Goal: Information Seeking & Learning: Learn about a topic

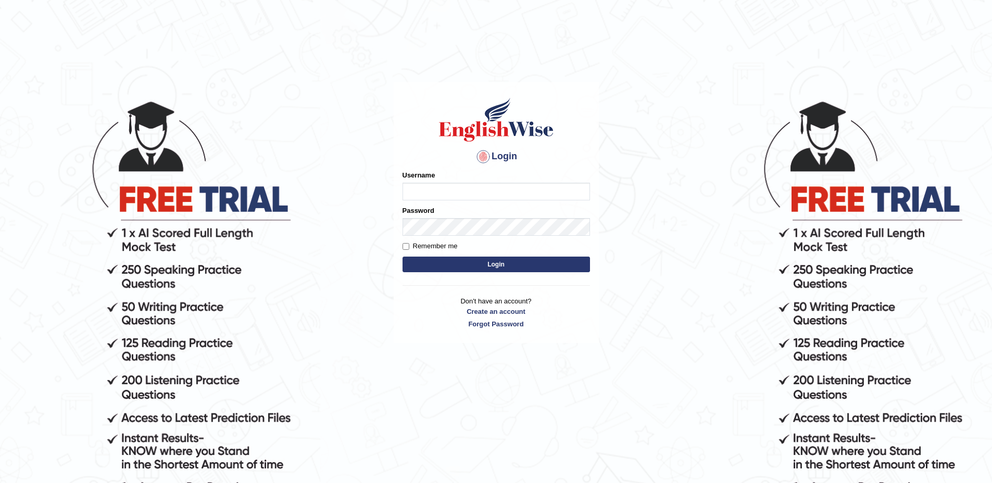
type input "vishwakarmad1999"
click at [481, 260] on button "Login" at bounding box center [495, 265] width 187 height 16
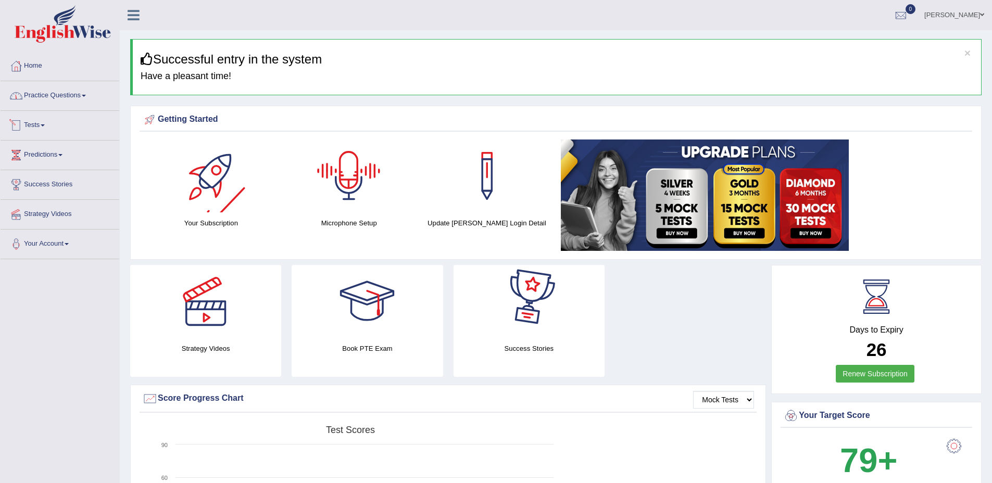
click at [51, 99] on link "Practice Questions" at bounding box center [60, 94] width 119 height 26
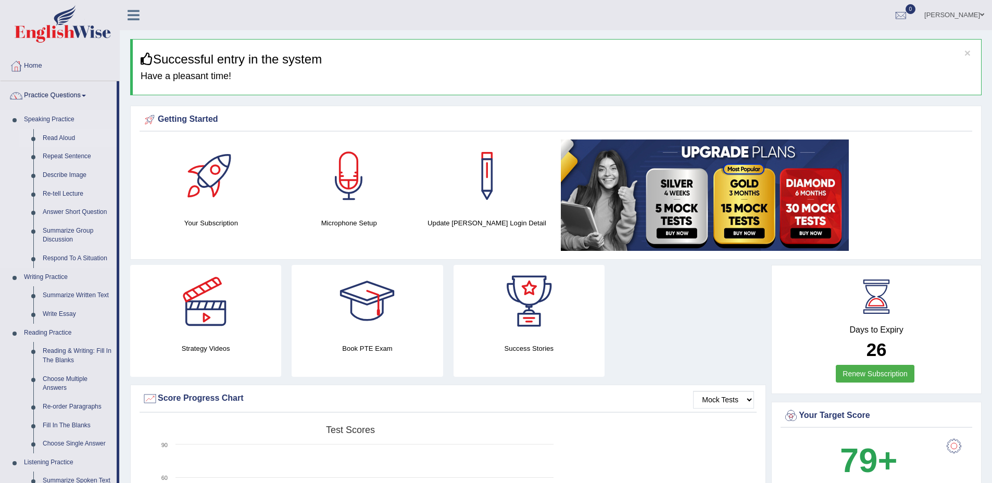
click at [72, 136] on link "Read Aloud" at bounding box center [77, 138] width 79 height 19
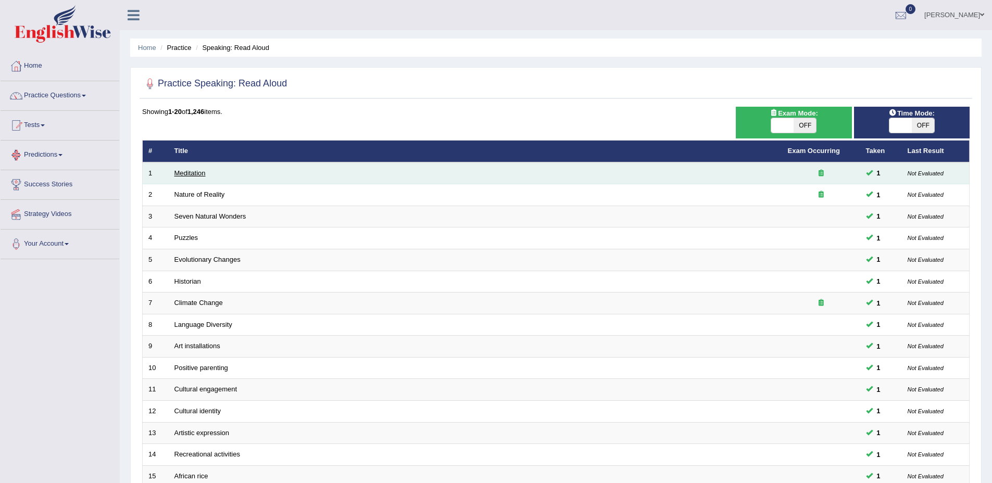
click at [186, 171] on link "Meditation" at bounding box center [189, 173] width 31 height 8
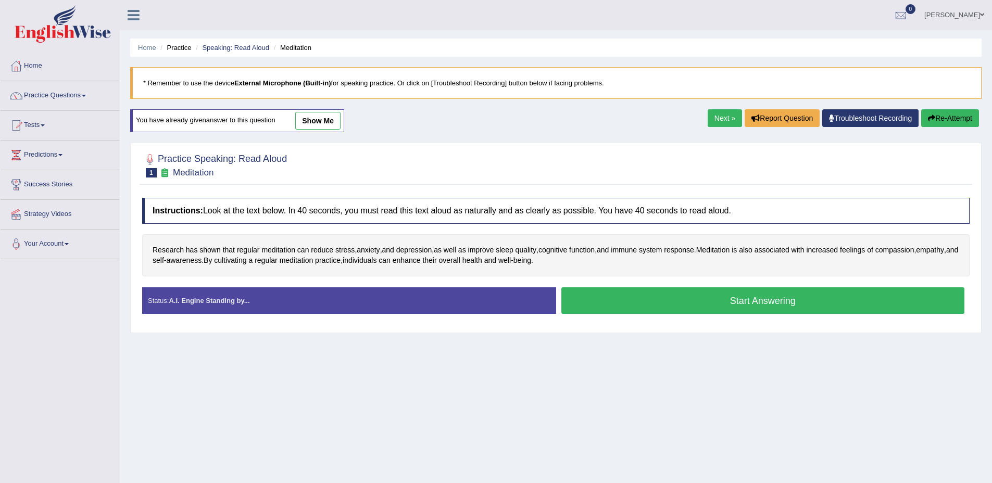
click at [932, 118] on button "Re-Attempt" at bounding box center [950, 118] width 58 height 18
click at [330, 121] on link "show me" at bounding box center [317, 121] width 45 height 18
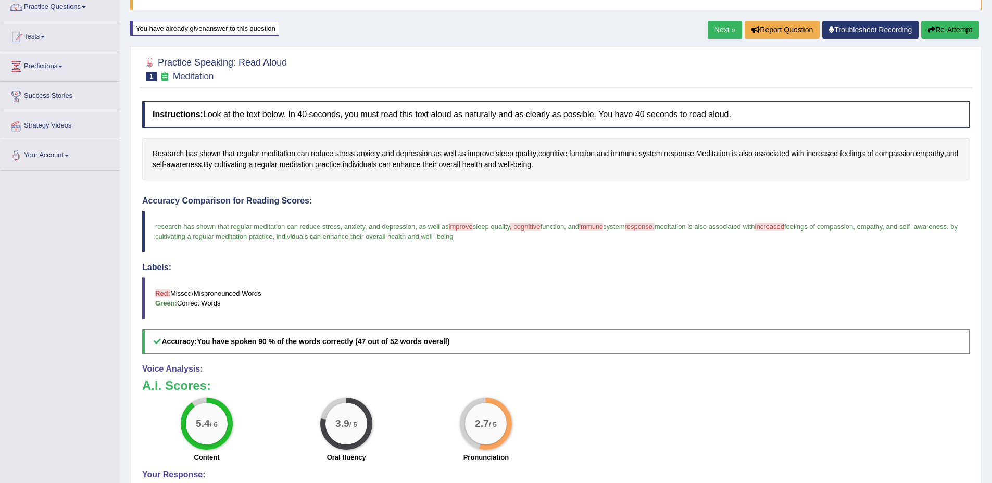
scroll to position [86, 0]
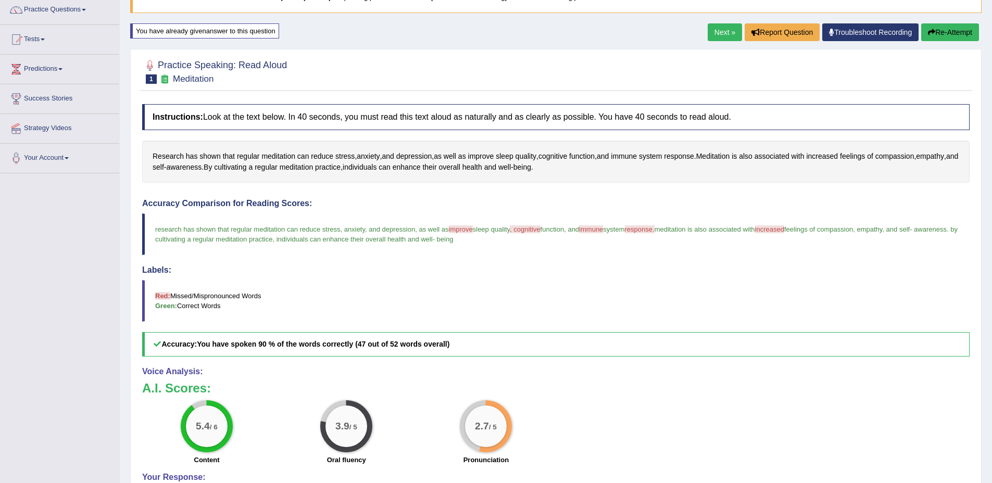
click at [247, 34] on div "You have already given answer to this question" at bounding box center [204, 30] width 149 height 15
click at [942, 33] on button "Re-Attempt" at bounding box center [950, 32] width 58 height 18
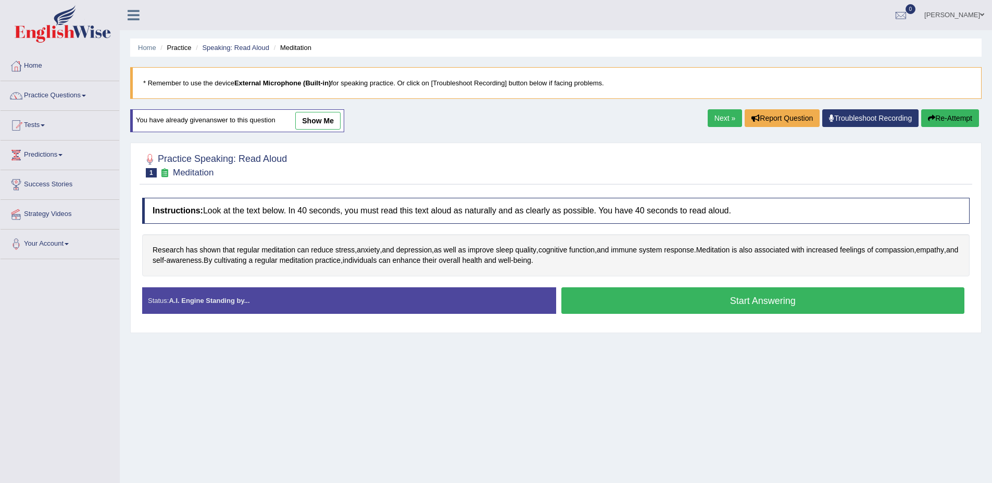
scroll to position [64, 0]
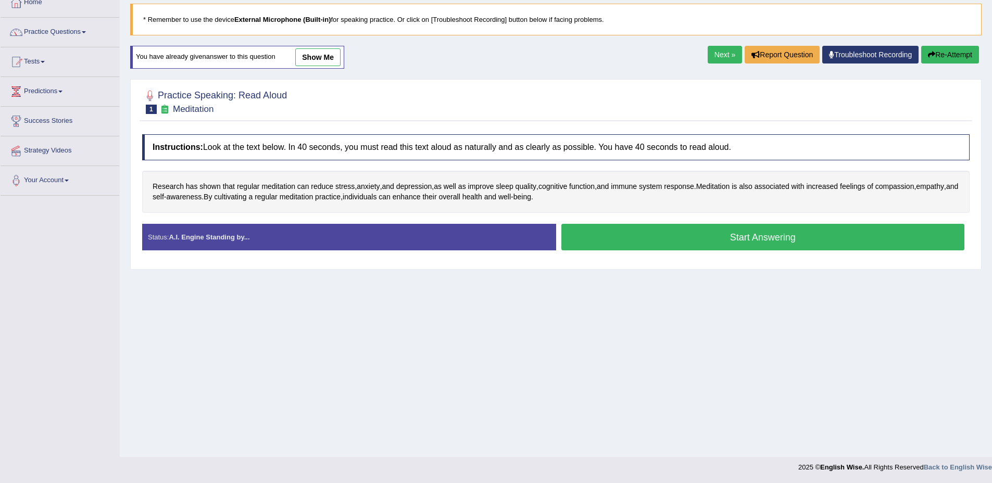
click at [724, 239] on button "Start Answering" at bounding box center [762, 237] width 403 height 27
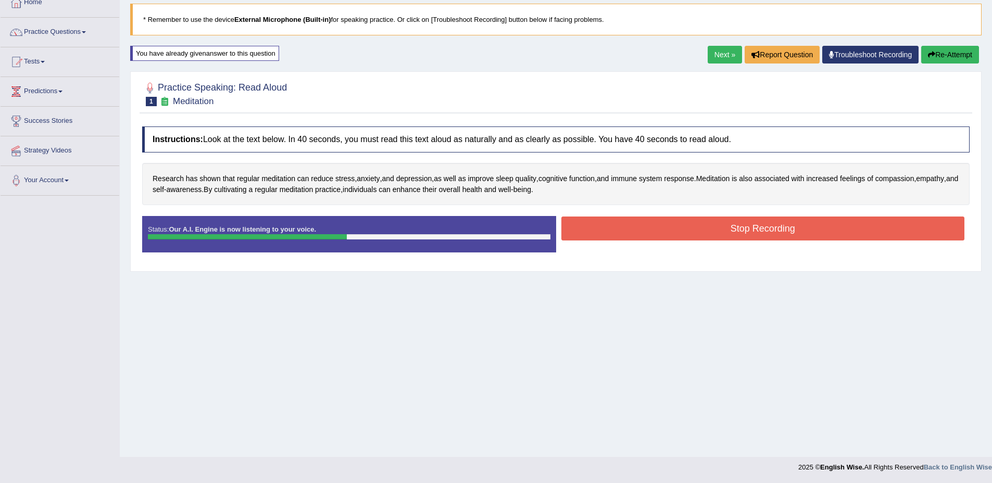
click at [724, 239] on button "Stop Recording" at bounding box center [762, 229] width 403 height 24
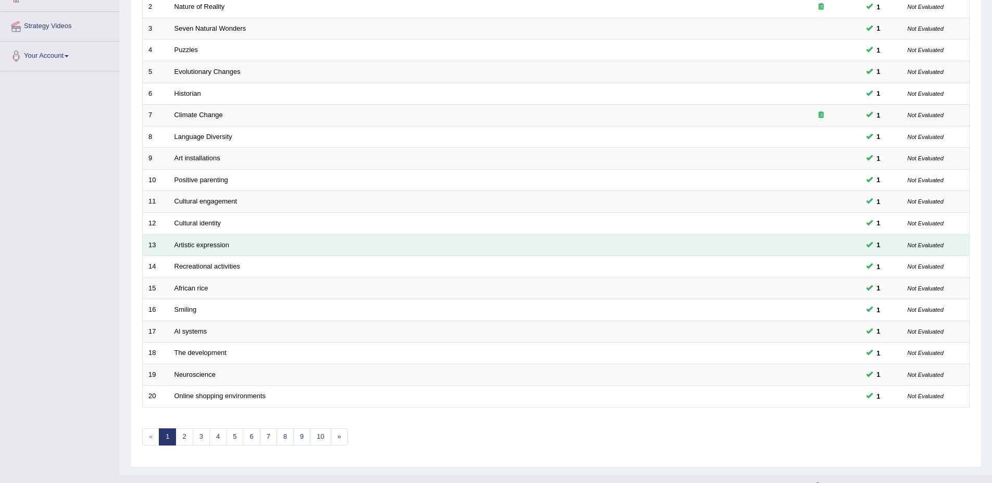
scroll to position [206, 0]
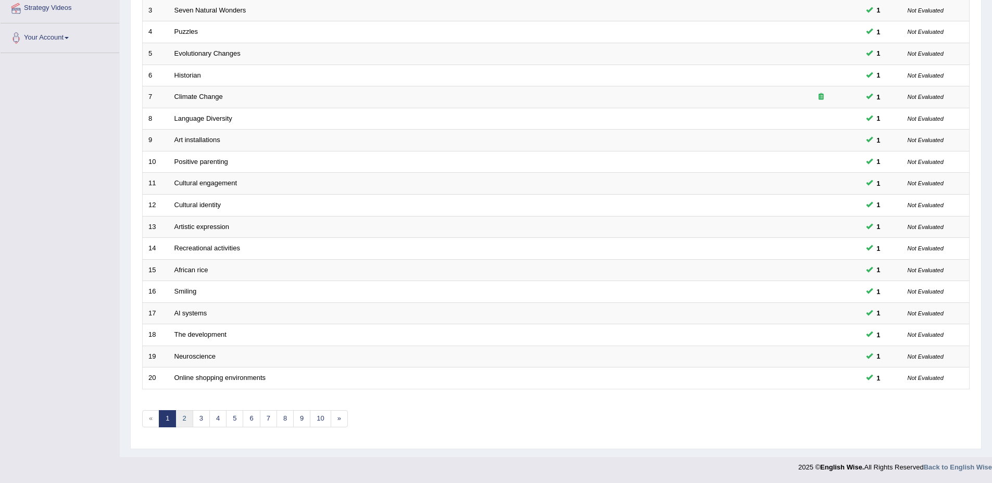
click at [185, 419] on link "2" at bounding box center [183, 418] width 17 height 17
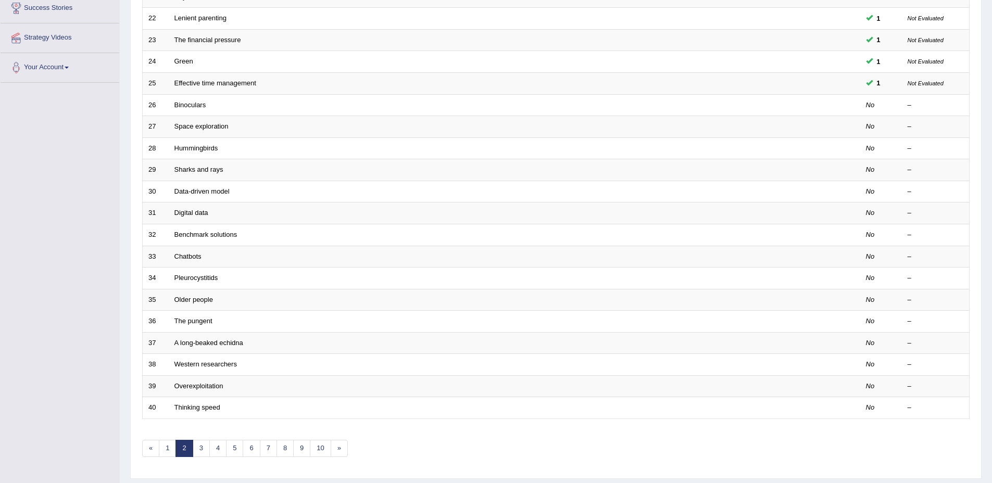
scroll to position [206, 0]
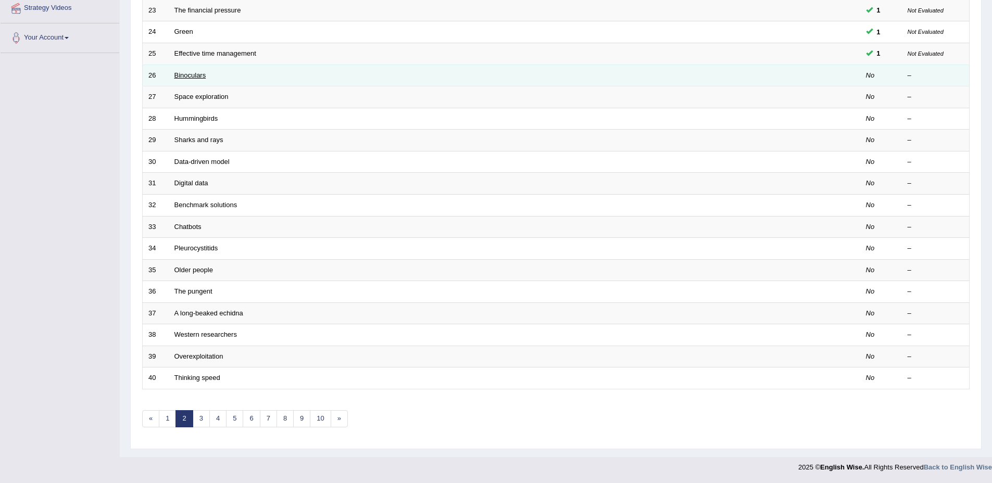
click at [191, 71] on link "Binoculars" at bounding box center [190, 75] width 32 height 8
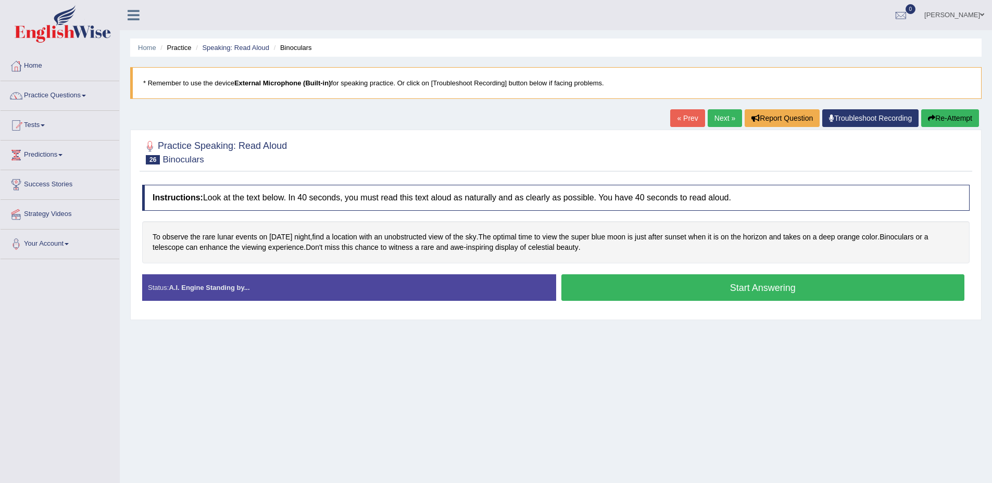
click at [722, 286] on button "Start Answering" at bounding box center [762, 287] width 403 height 27
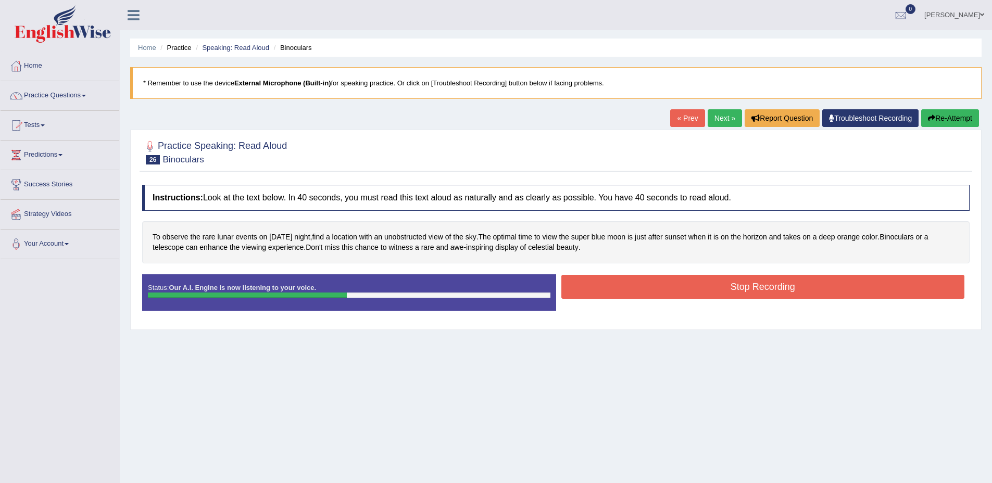
click at [721, 287] on button "Stop Recording" at bounding box center [762, 287] width 403 height 24
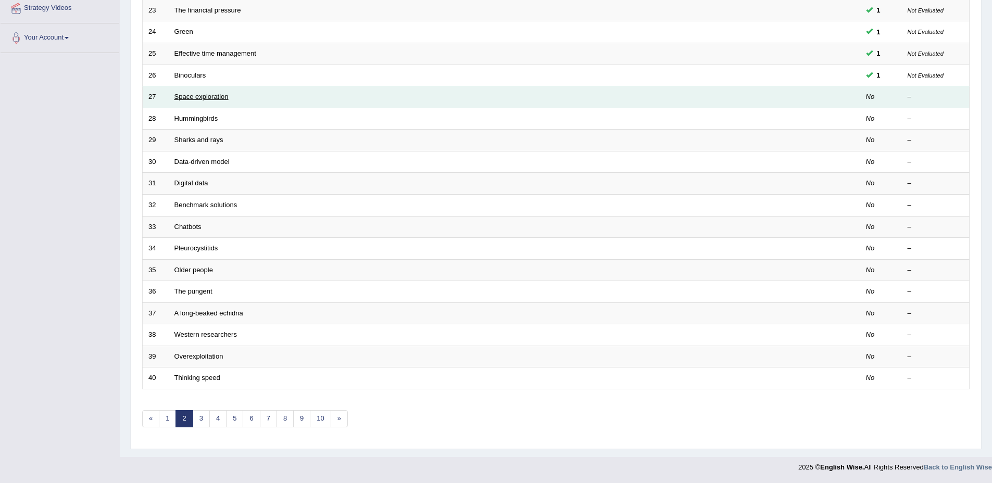
click at [189, 97] on link "Space exploration" at bounding box center [201, 97] width 54 height 8
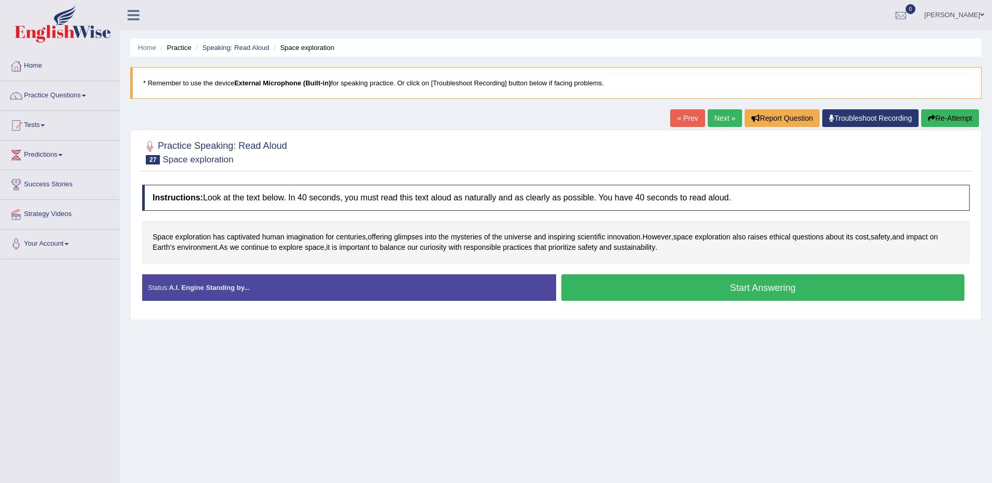
click at [801, 294] on button "Start Answering" at bounding box center [762, 287] width 403 height 27
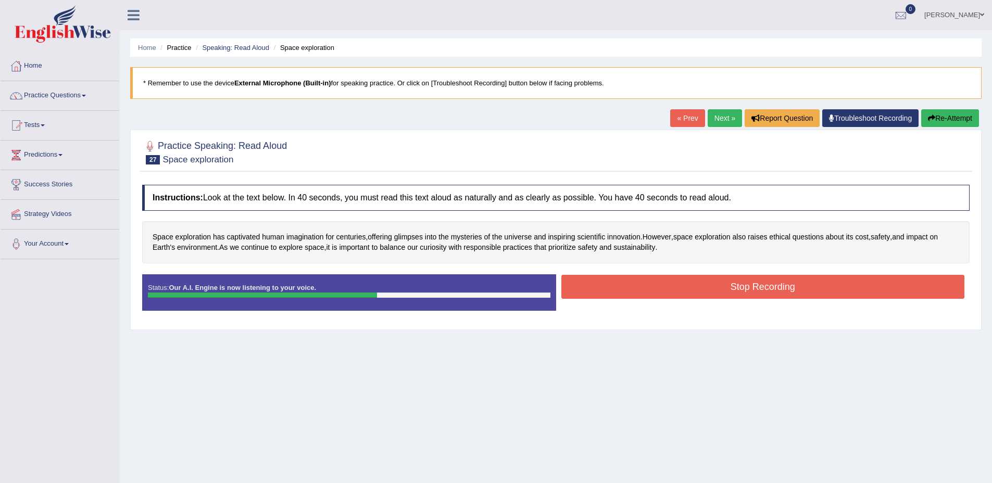
click at [801, 294] on button "Stop Recording" at bounding box center [762, 287] width 403 height 24
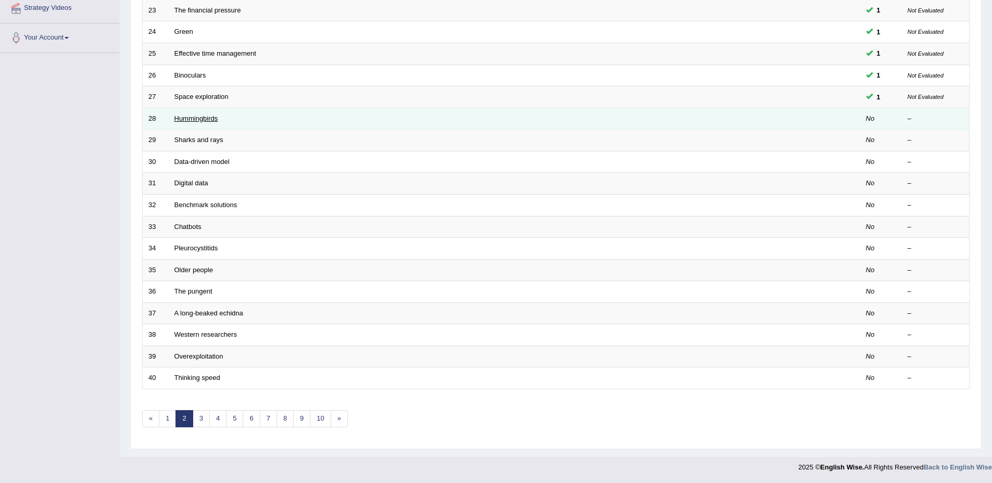
click at [196, 119] on link "Hummingbirds" at bounding box center [196, 119] width 44 height 8
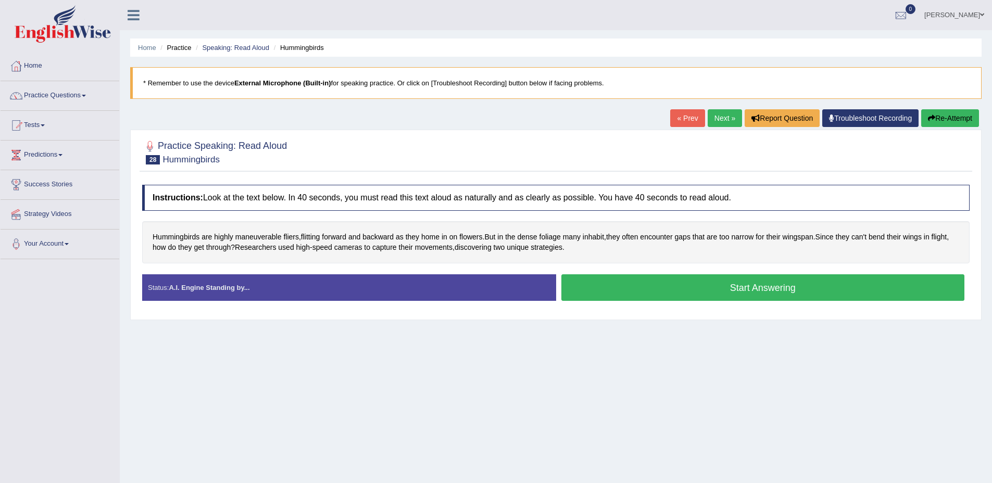
click at [646, 288] on button "Start Answering" at bounding box center [762, 287] width 403 height 27
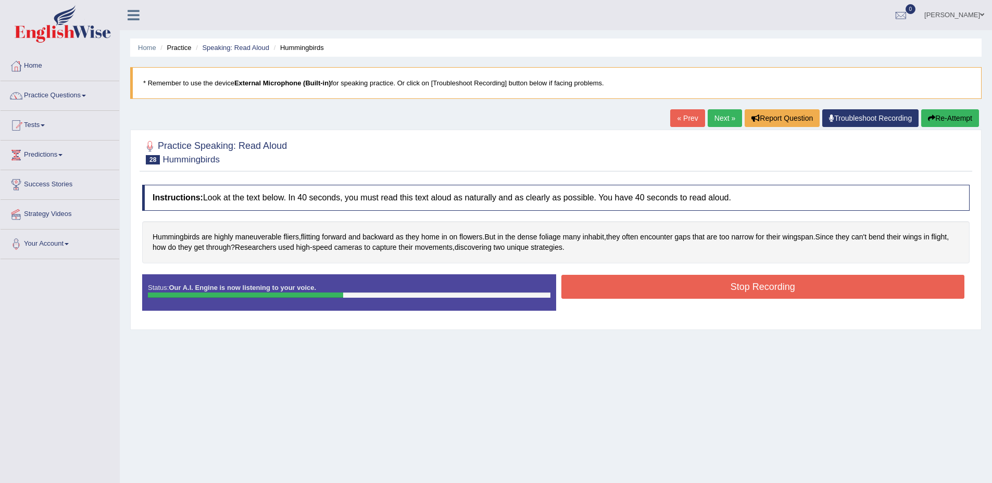
click at [646, 288] on button "Stop Recording" at bounding box center [762, 287] width 403 height 24
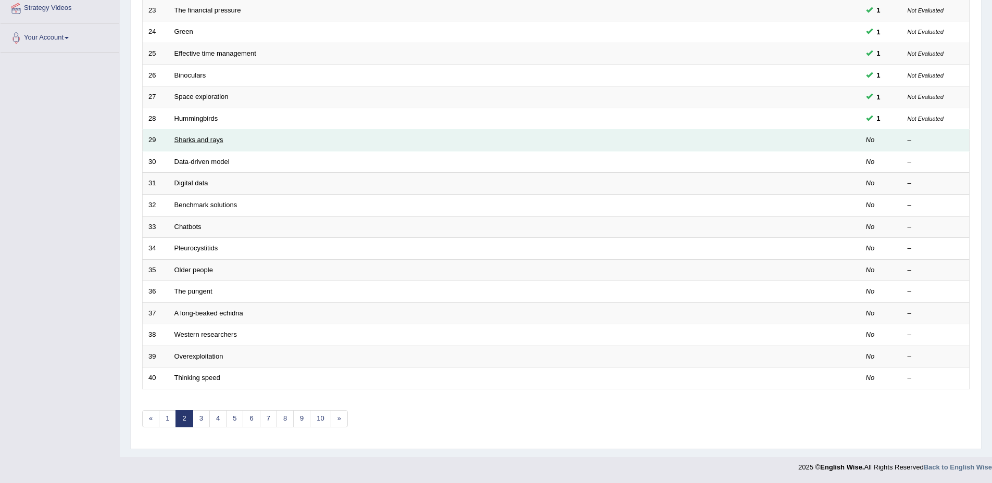
click at [186, 140] on link "Sharks and rays" at bounding box center [198, 140] width 49 height 8
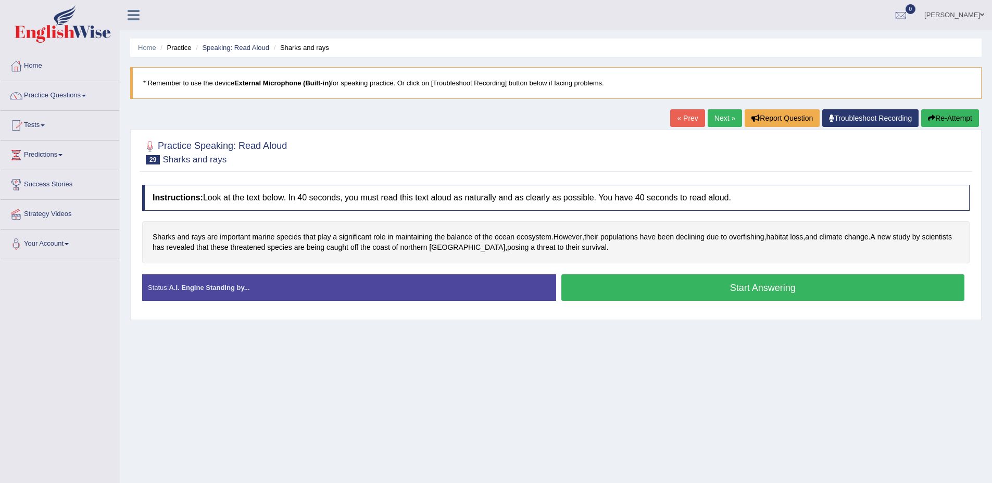
click at [782, 287] on button "Start Answering" at bounding box center [762, 287] width 403 height 27
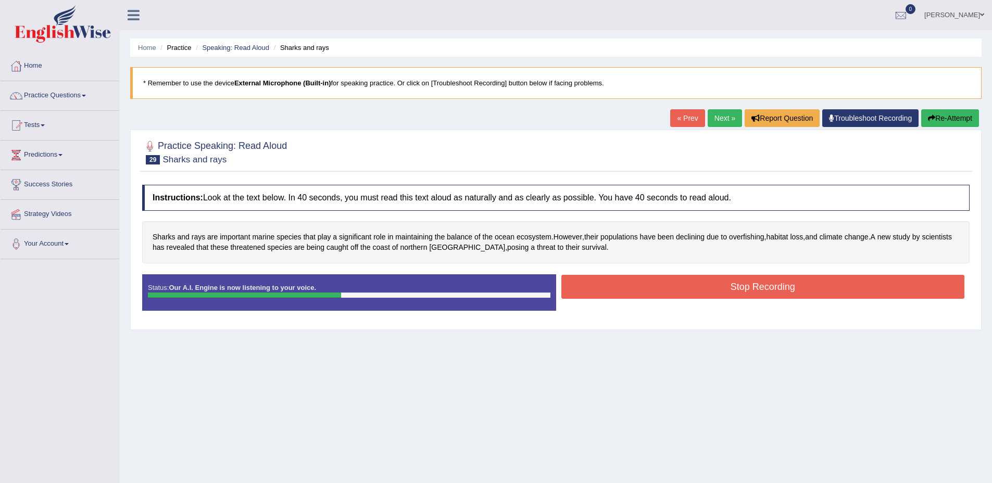
click at [781, 281] on button "Stop Recording" at bounding box center [762, 287] width 403 height 24
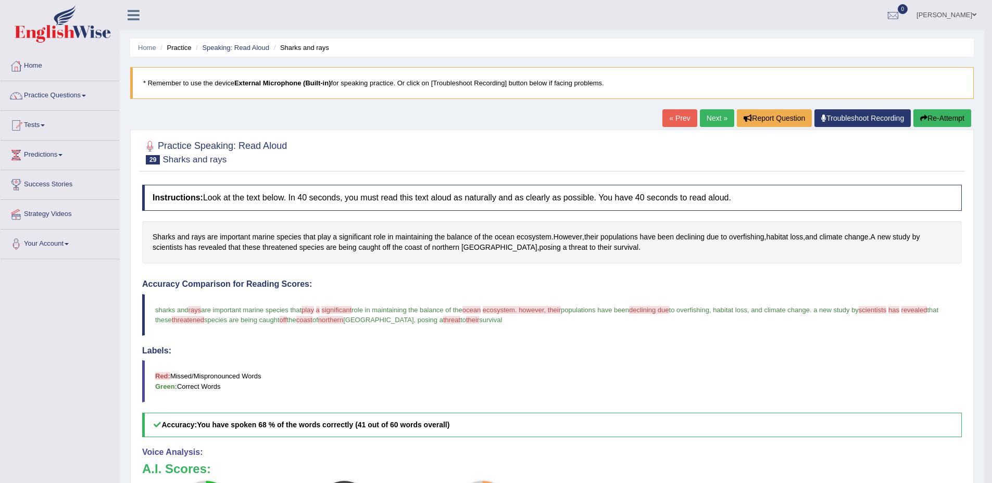
click at [93, 97] on link "Practice Questions" at bounding box center [60, 94] width 119 height 26
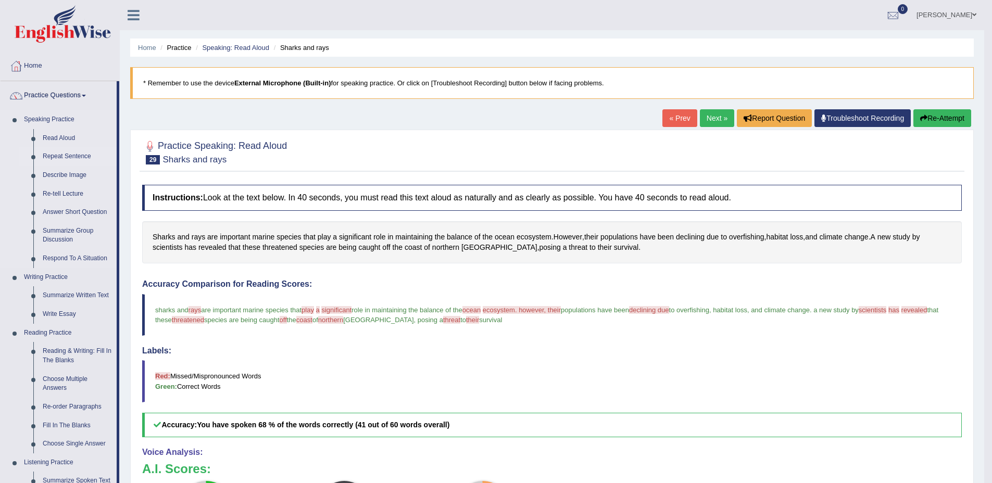
click at [69, 157] on link "Repeat Sentence" at bounding box center [77, 156] width 79 height 19
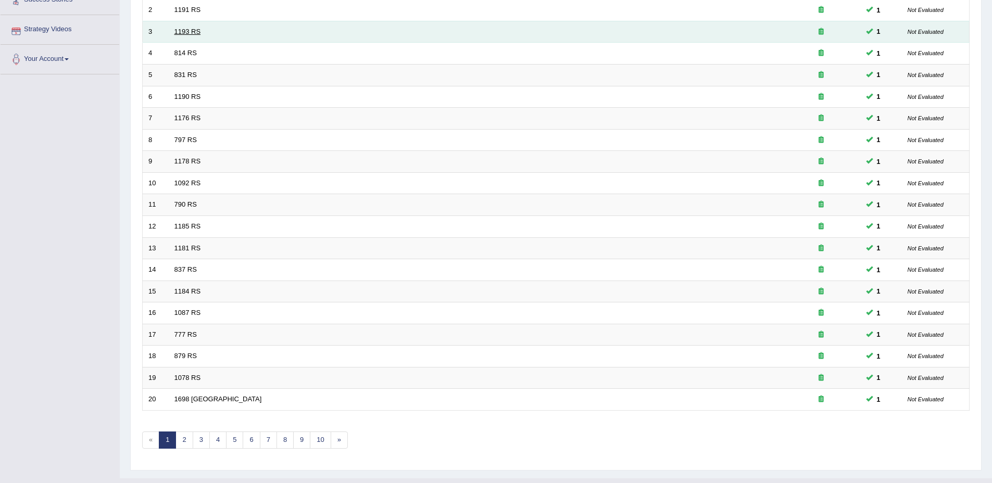
scroll to position [206, 0]
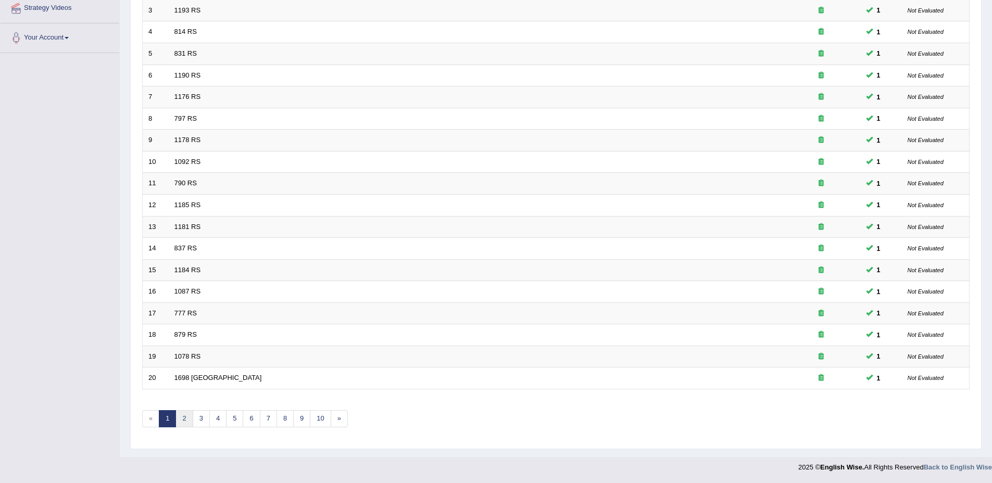
click at [182, 418] on link "2" at bounding box center [183, 418] width 17 height 17
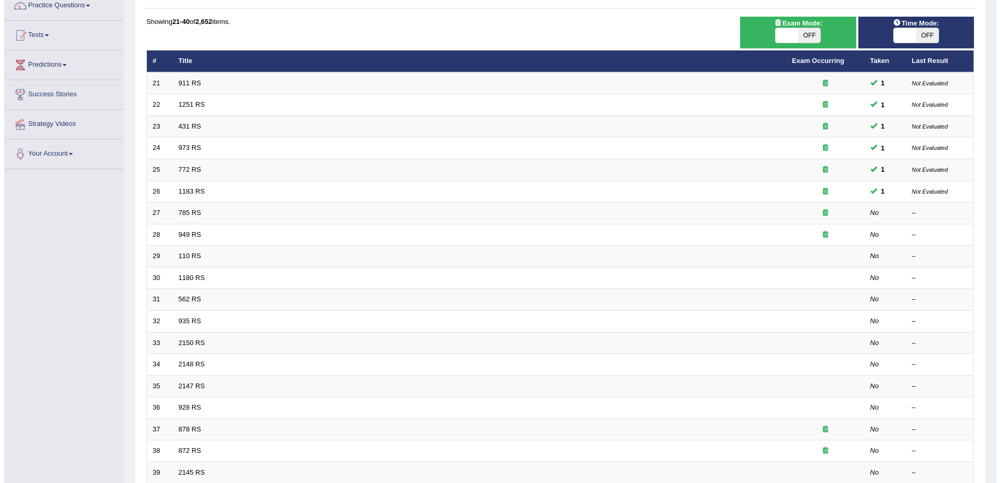
scroll to position [92, 0]
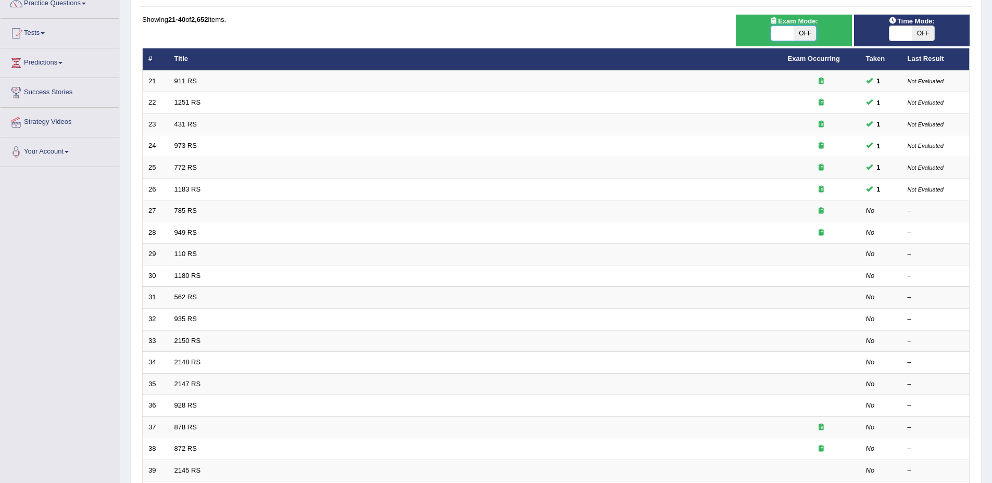
click at [790, 35] on span at bounding box center [782, 33] width 22 height 15
checkbox input "true"
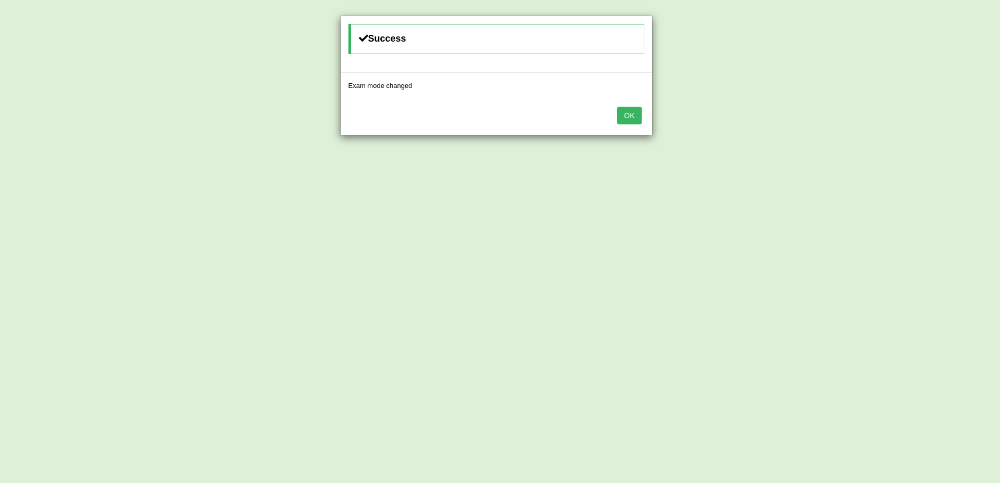
click at [636, 122] on button "OK" at bounding box center [629, 116] width 24 height 18
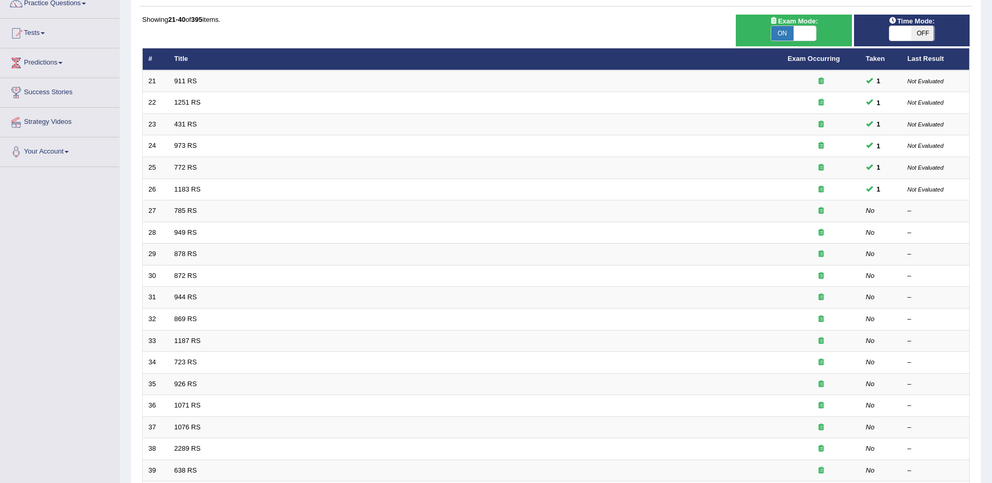
click at [931, 30] on span "OFF" at bounding box center [923, 33] width 22 height 15
checkbox input "true"
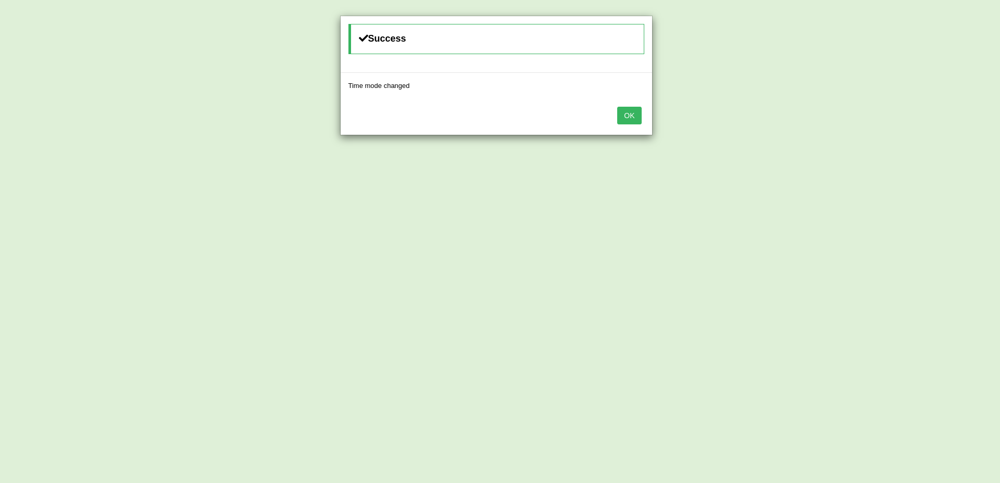
click at [636, 115] on button "OK" at bounding box center [629, 116] width 24 height 18
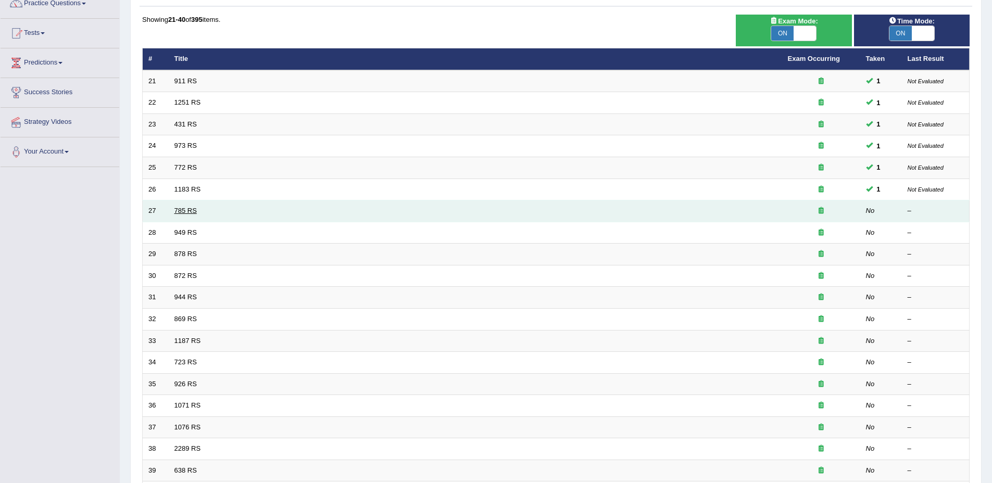
click at [180, 207] on link "785 RS" at bounding box center [185, 211] width 22 height 8
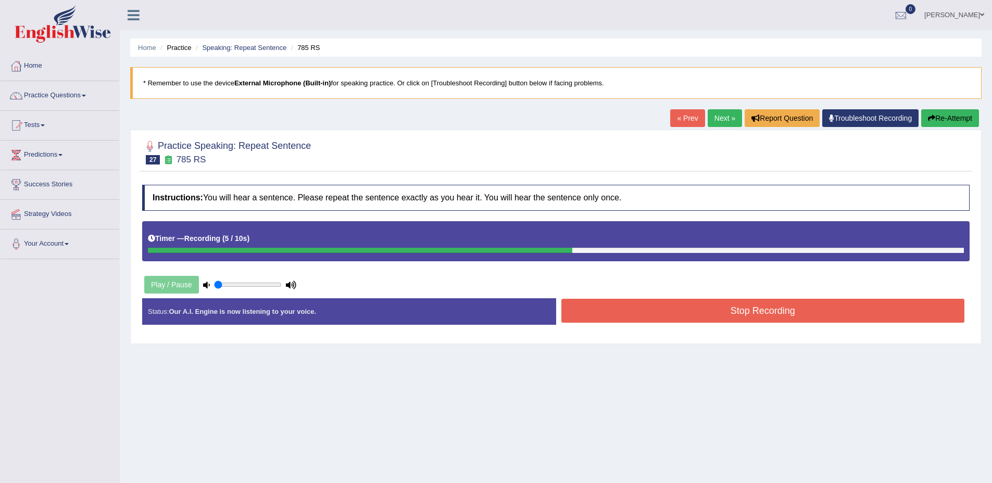
click at [728, 325] on div "Stop Recording" at bounding box center [763, 312] width 414 height 27
click at [736, 313] on button "Stop Recording" at bounding box center [762, 311] width 403 height 24
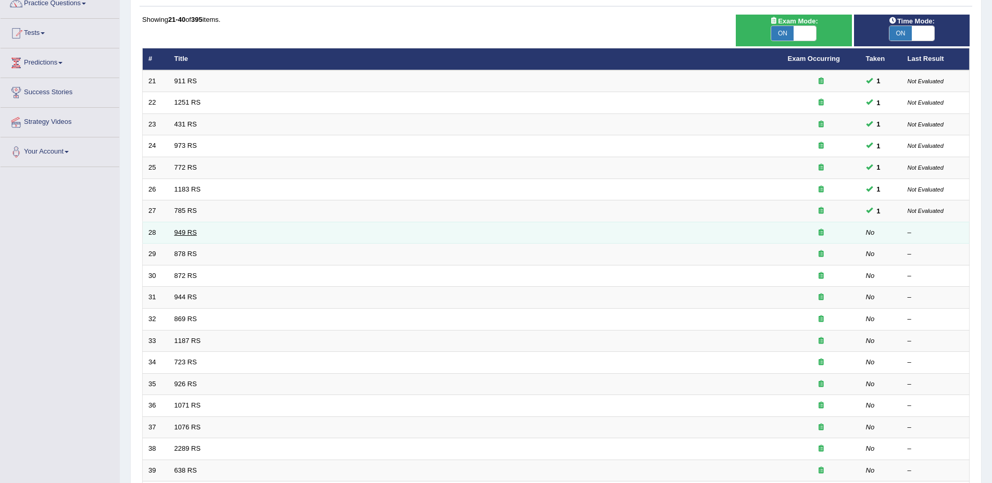
click at [189, 234] on link "949 RS" at bounding box center [185, 233] width 22 height 8
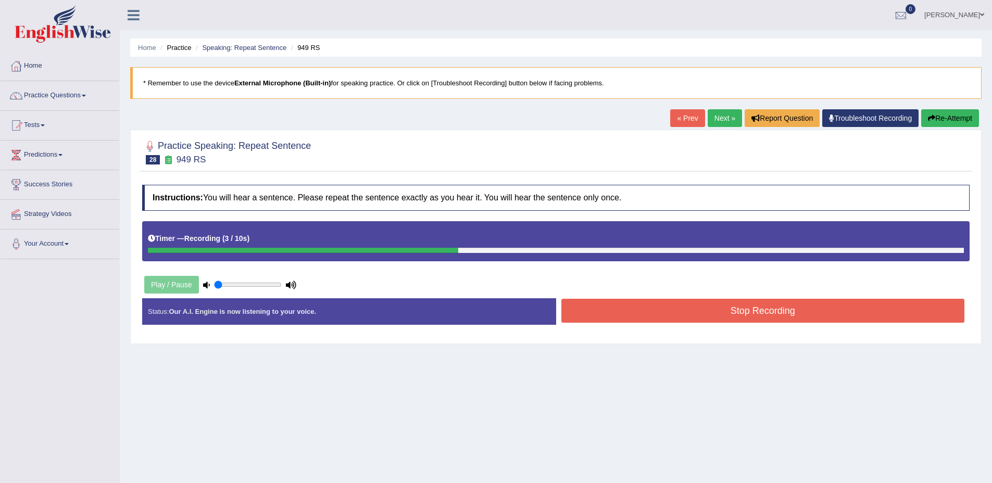
click at [789, 316] on button "Stop Recording" at bounding box center [762, 311] width 403 height 24
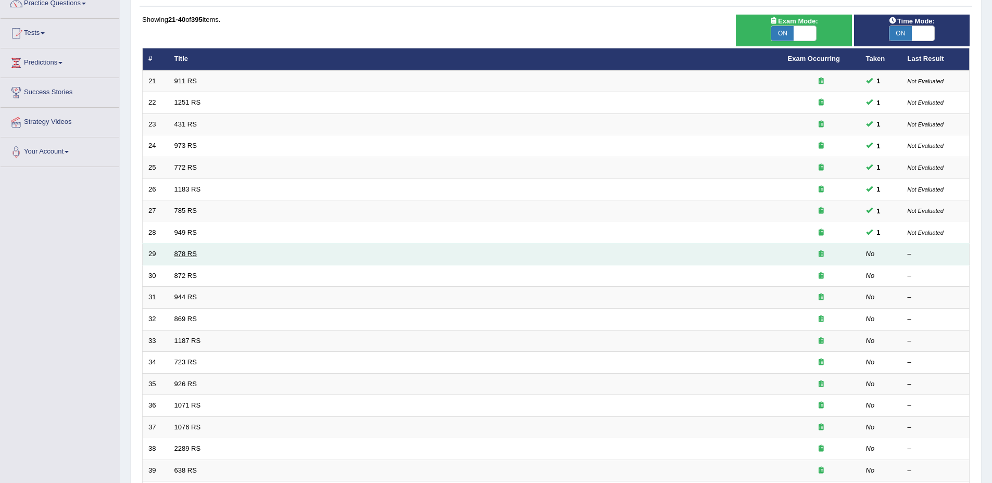
click at [192, 254] on link "878 RS" at bounding box center [185, 254] width 22 height 8
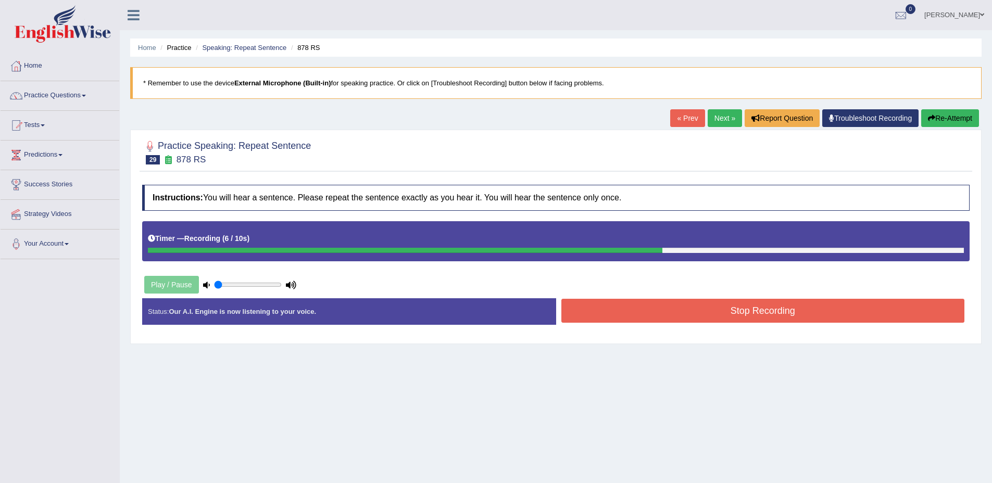
click at [890, 304] on button "Stop Recording" at bounding box center [762, 311] width 403 height 24
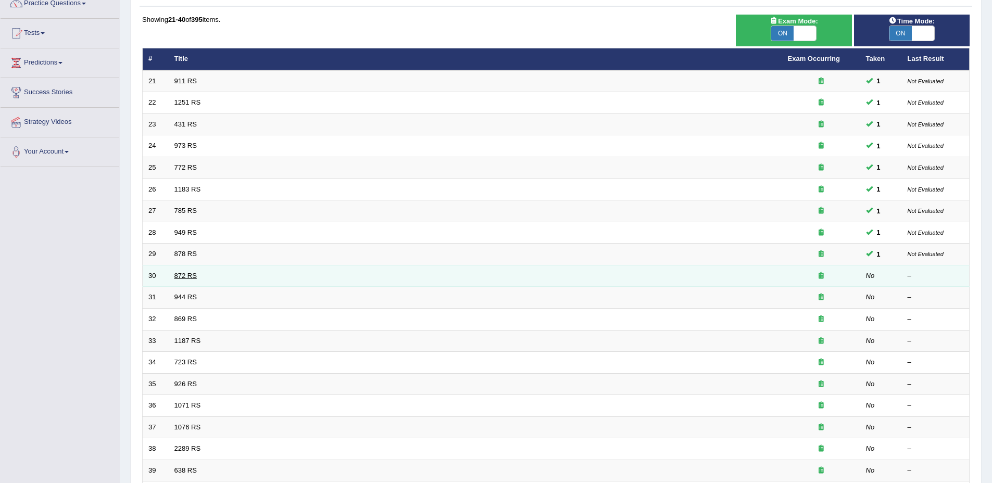
click at [175, 276] on link "872 RS" at bounding box center [185, 276] width 22 height 8
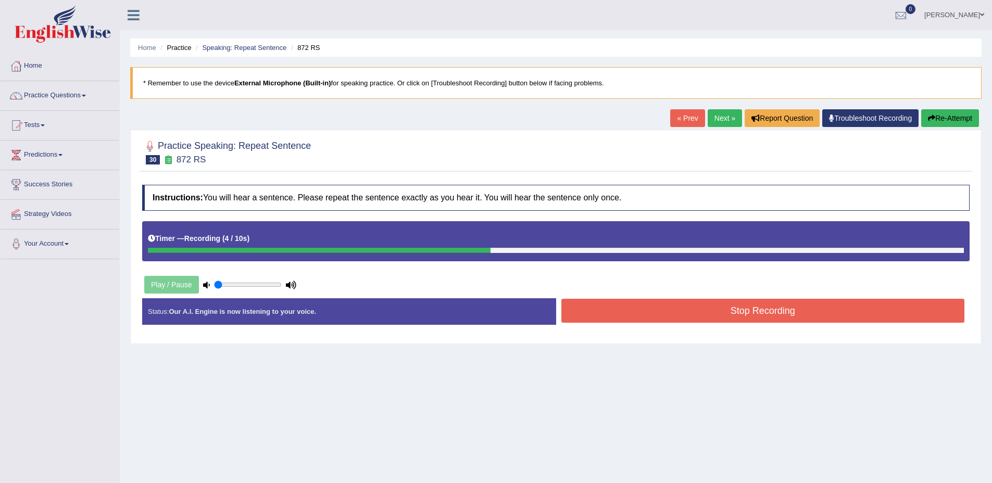
click at [788, 302] on button "Stop Recording" at bounding box center [762, 311] width 403 height 24
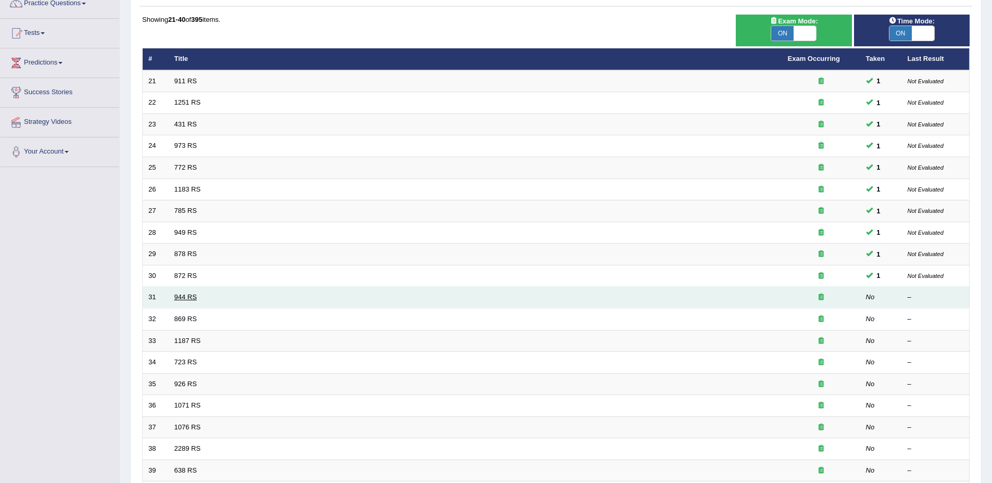
click at [183, 296] on link "944 RS" at bounding box center [185, 297] width 22 height 8
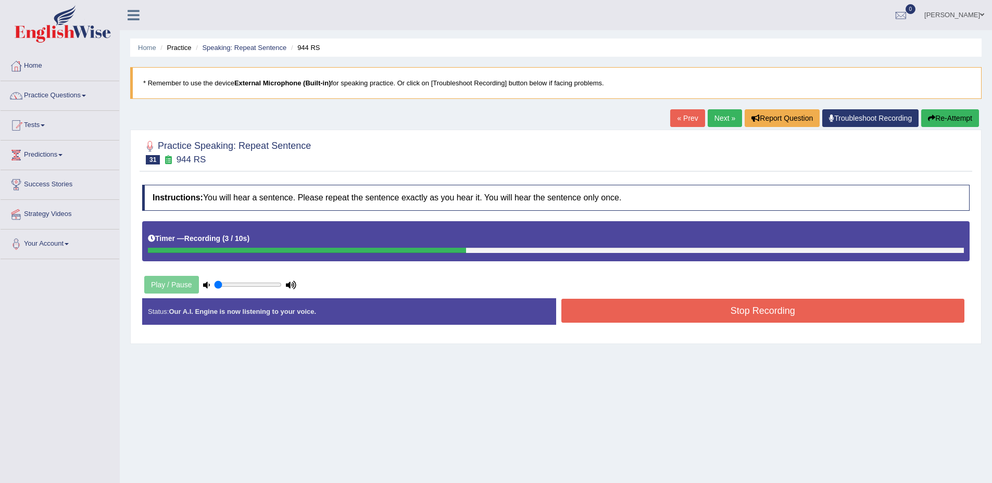
click at [792, 308] on button "Stop Recording" at bounding box center [762, 311] width 403 height 24
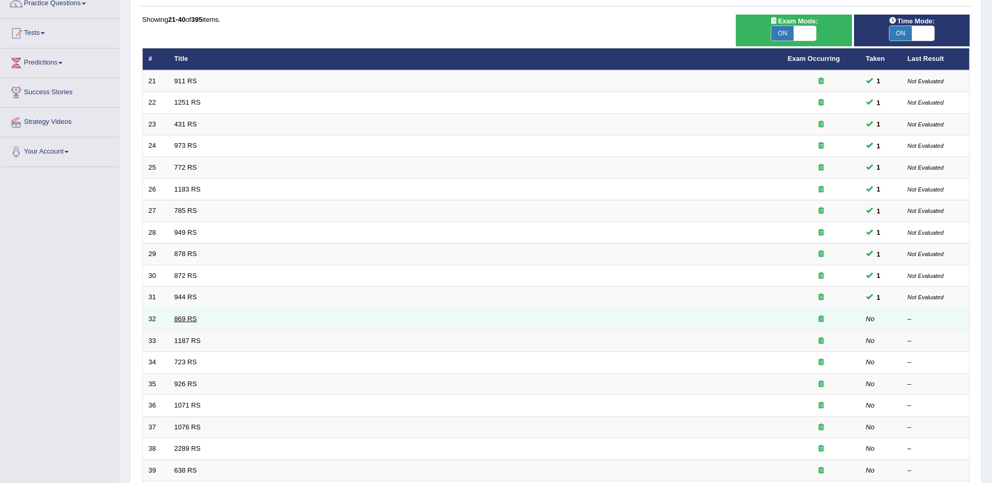
click at [192, 316] on link "869 RS" at bounding box center [185, 319] width 22 height 8
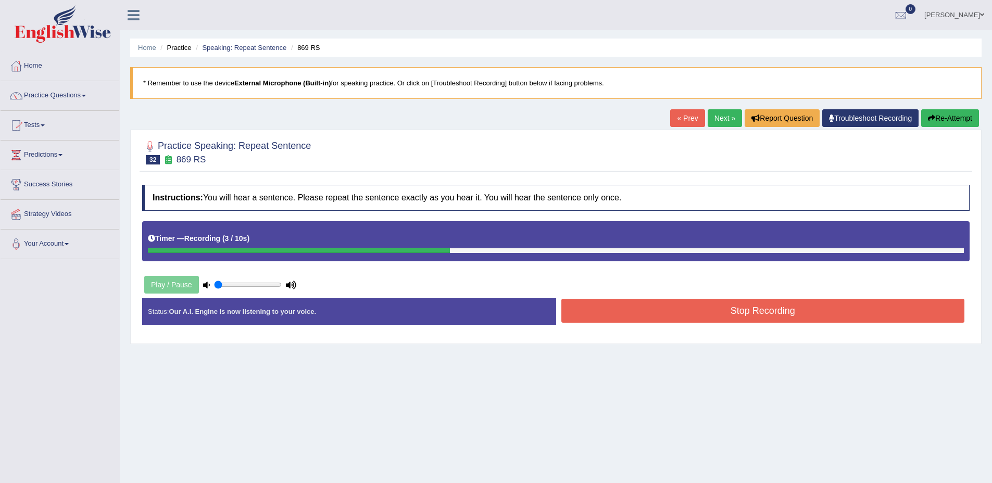
click at [791, 310] on button "Stop Recording" at bounding box center [762, 311] width 403 height 24
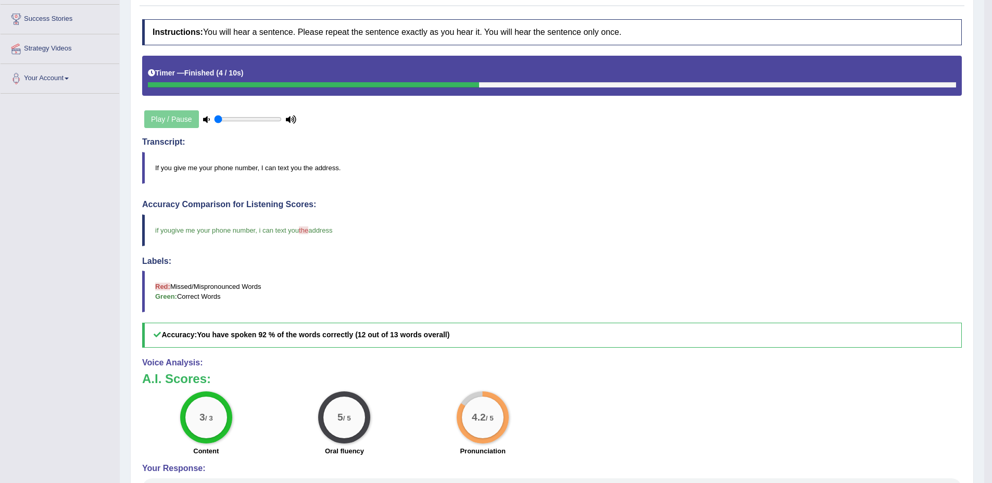
scroll to position [171, 0]
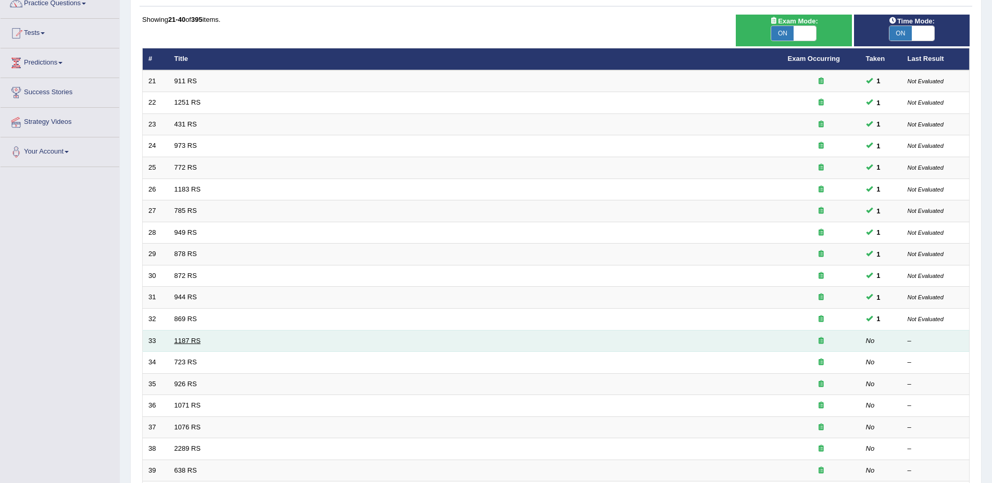
click at [187, 341] on link "1187 RS" at bounding box center [187, 341] width 27 height 8
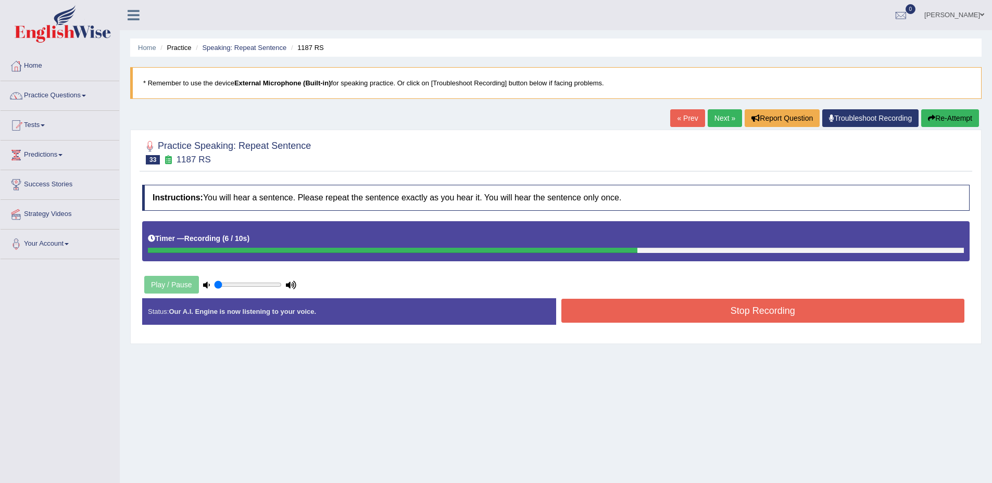
click at [805, 302] on button "Stop Recording" at bounding box center [762, 311] width 403 height 24
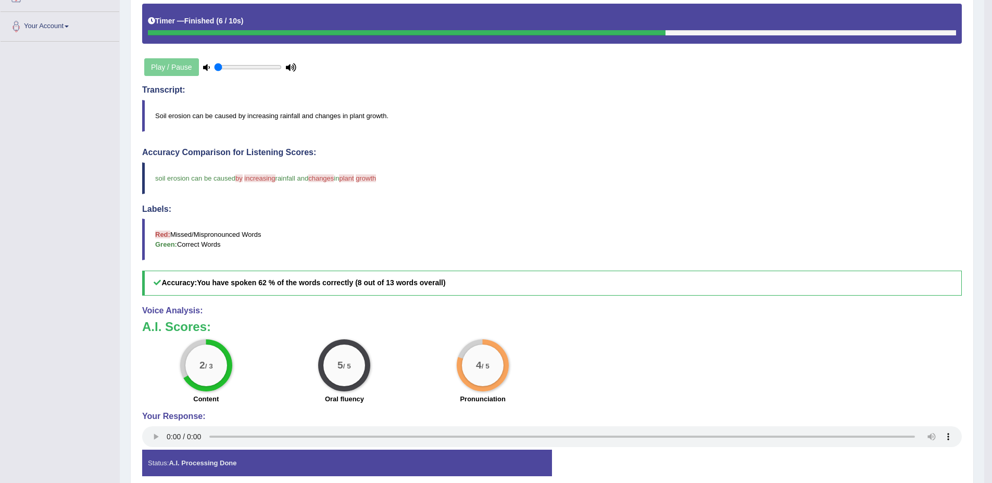
scroll to position [225, 0]
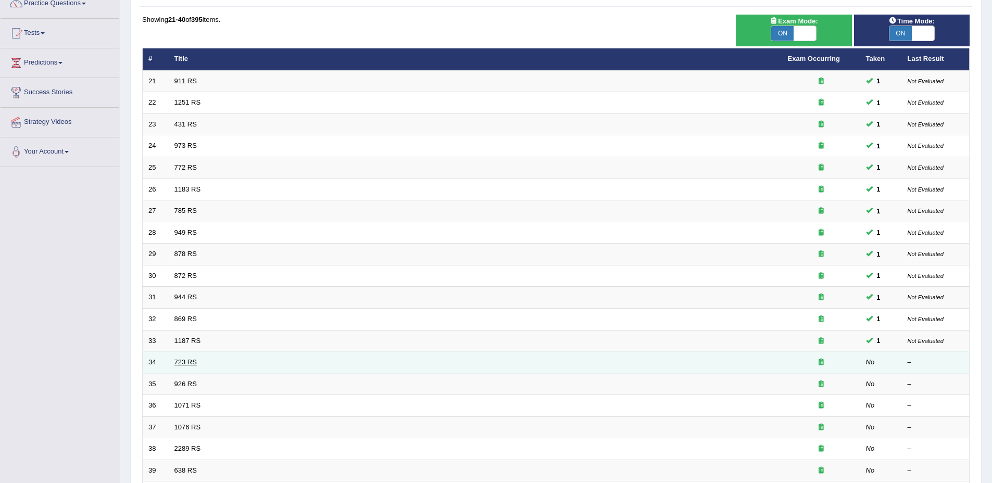
click at [181, 361] on link "723 RS" at bounding box center [185, 362] width 22 height 8
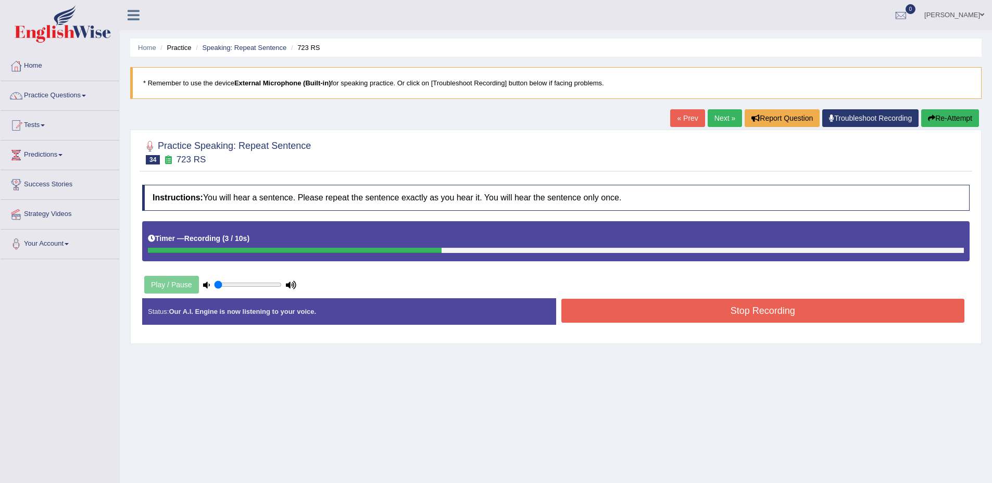
click at [699, 310] on button "Stop Recording" at bounding box center [762, 311] width 403 height 24
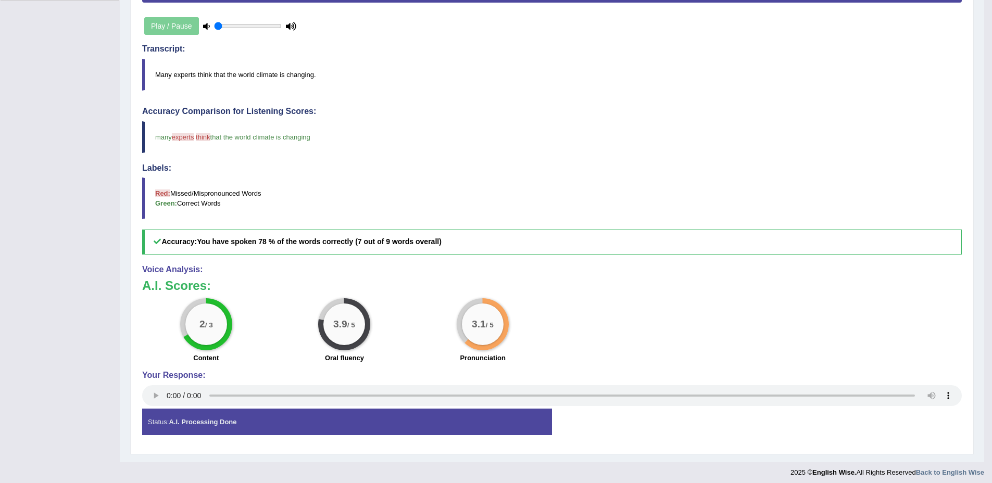
scroll to position [263, 0]
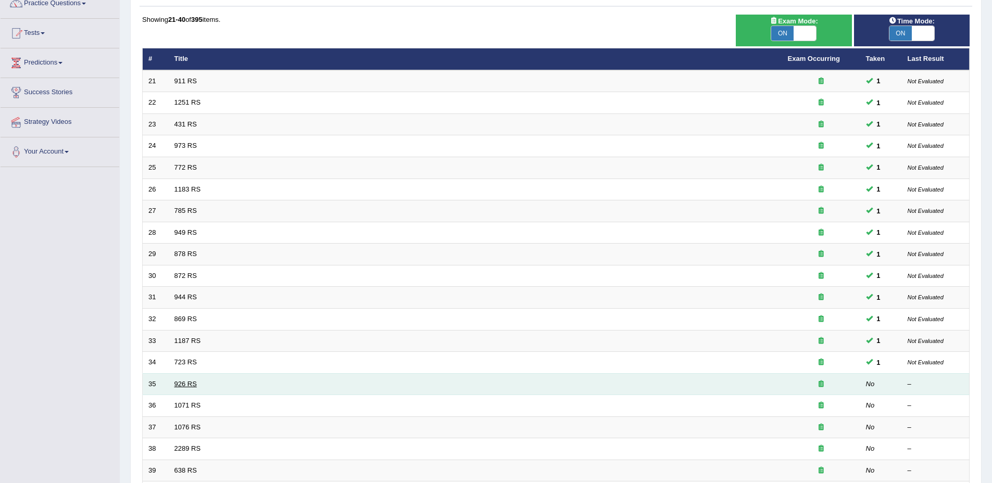
click at [183, 384] on link "926 RS" at bounding box center [185, 384] width 22 height 8
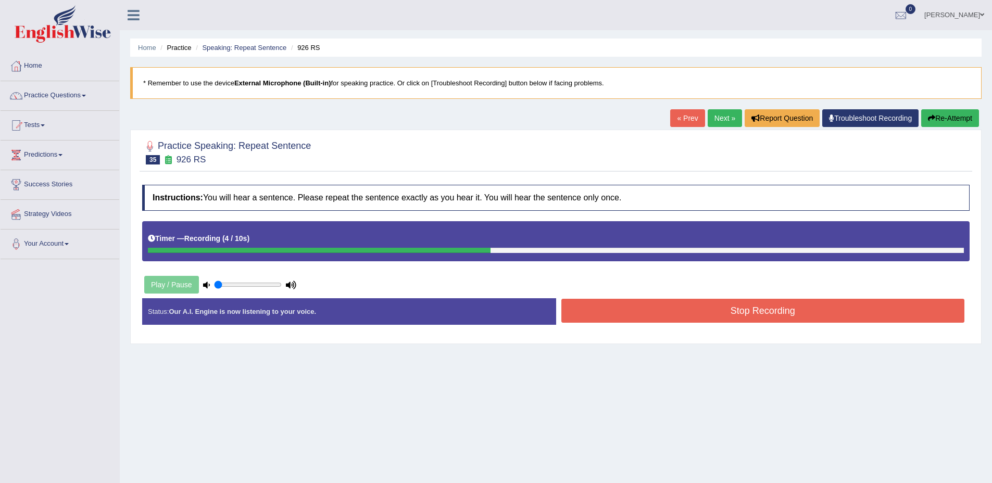
click at [854, 322] on button "Stop Recording" at bounding box center [762, 311] width 403 height 24
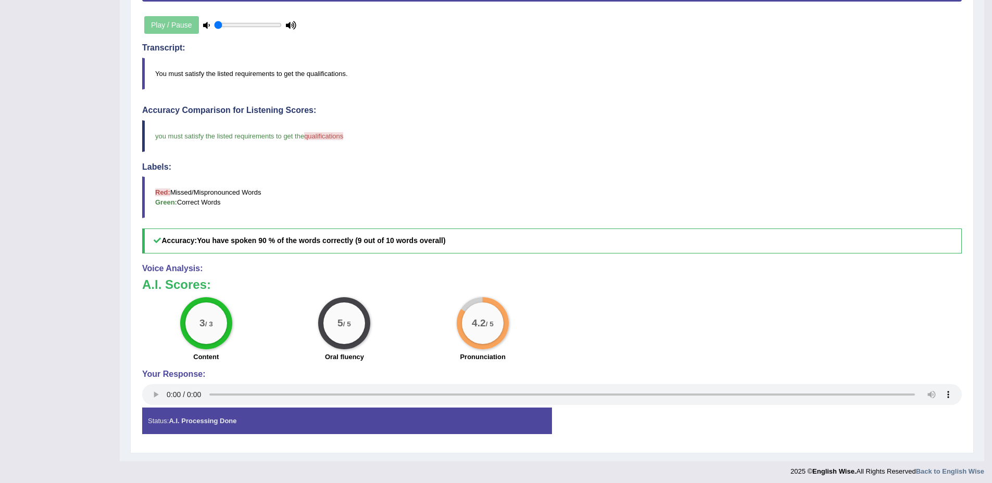
scroll to position [264, 0]
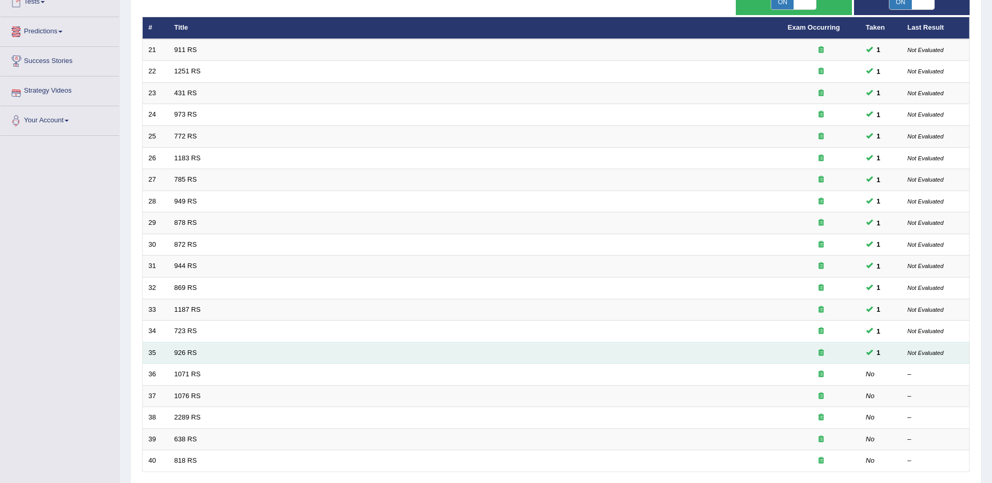
scroll to position [127, 0]
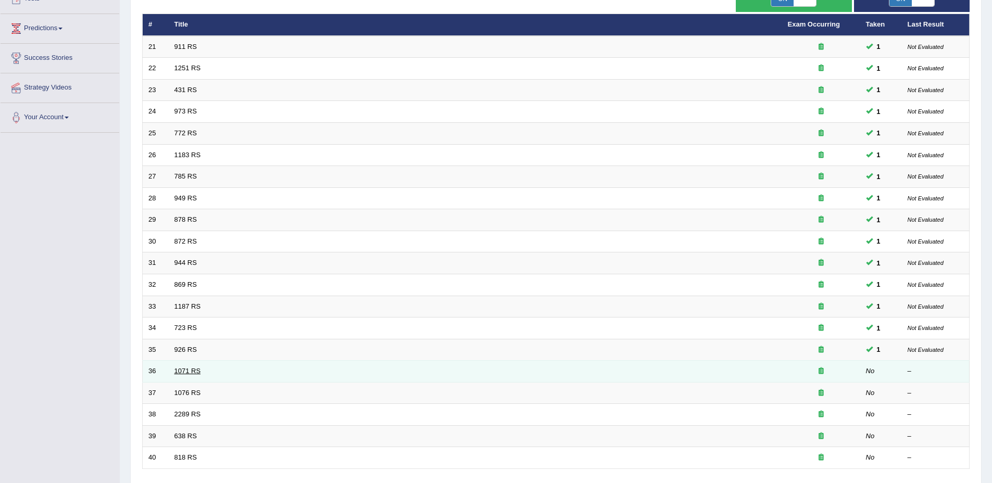
click at [185, 372] on link "1071 RS" at bounding box center [187, 371] width 27 height 8
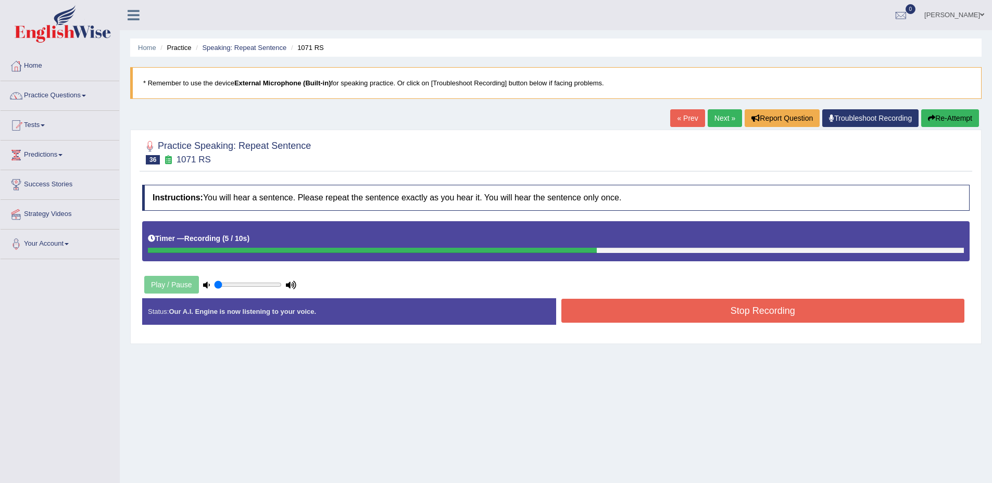
click at [816, 311] on button "Stop Recording" at bounding box center [762, 311] width 403 height 24
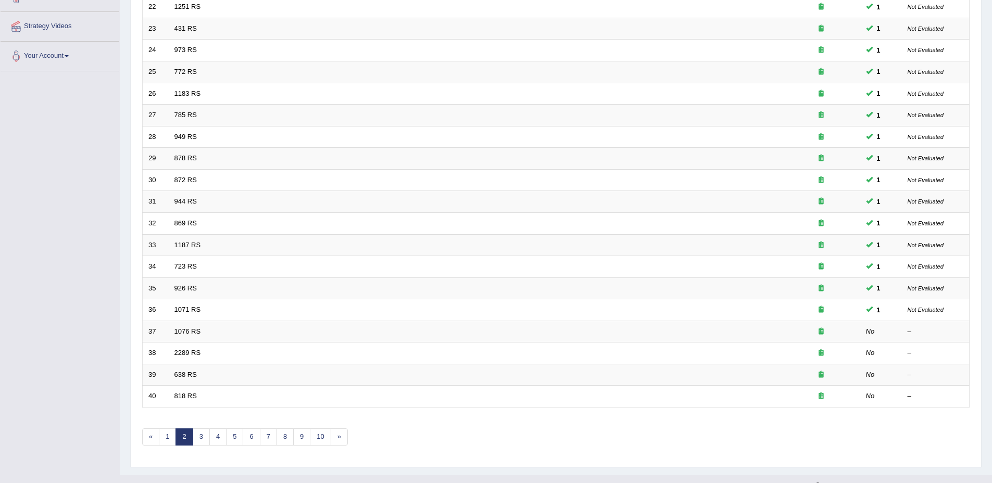
scroll to position [206, 0]
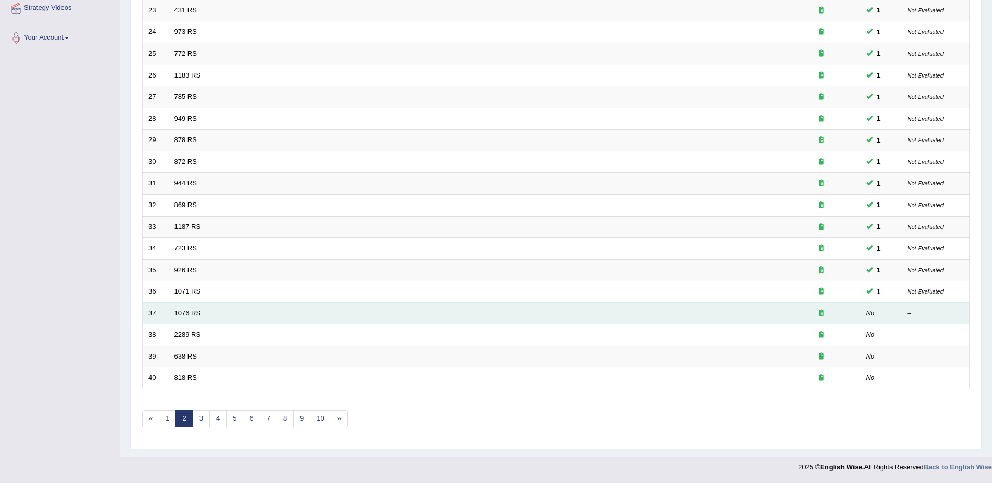
click at [187, 313] on link "1076 RS" at bounding box center [187, 313] width 27 height 8
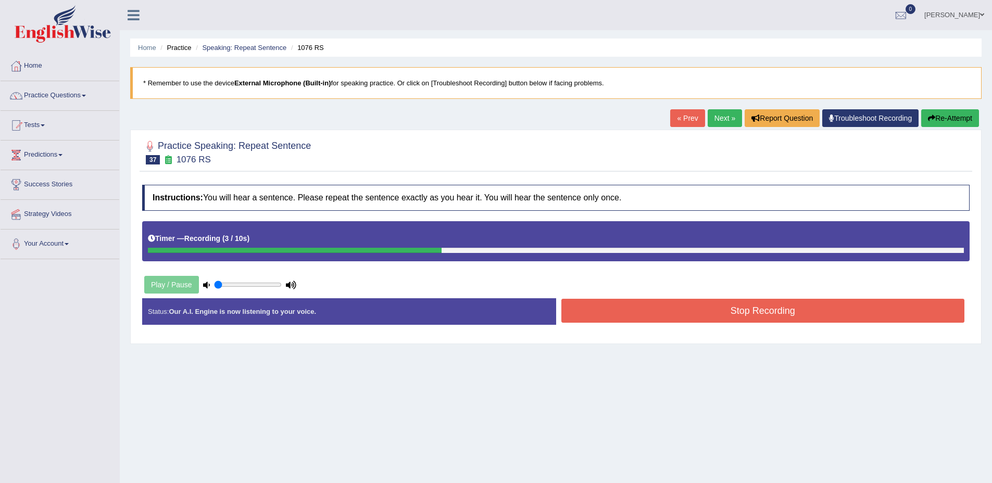
click at [752, 318] on button "Stop Recording" at bounding box center [762, 311] width 403 height 24
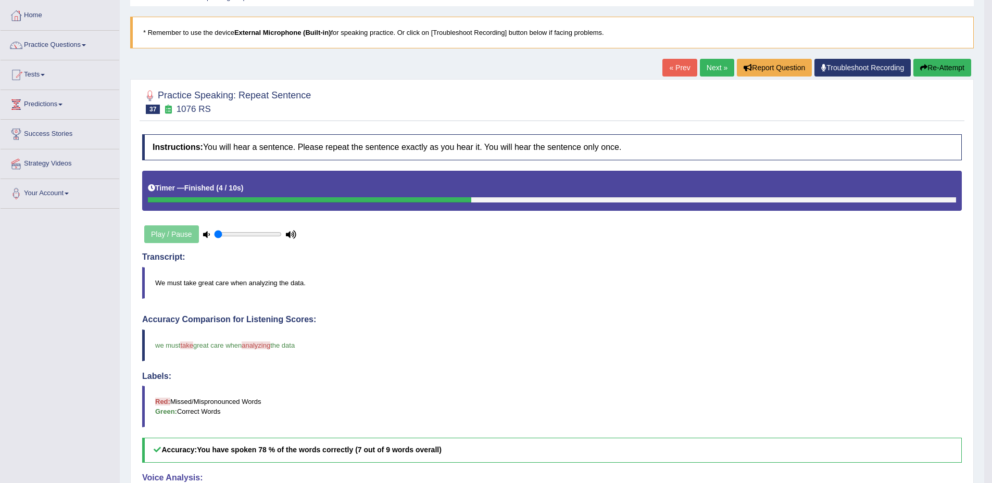
scroll to position [48, 0]
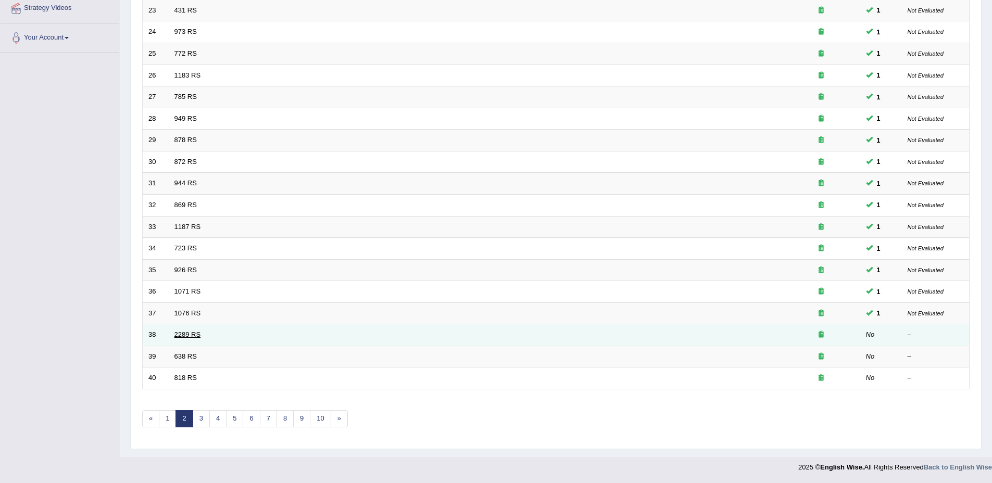
click at [183, 332] on link "2289 RS" at bounding box center [187, 335] width 27 height 8
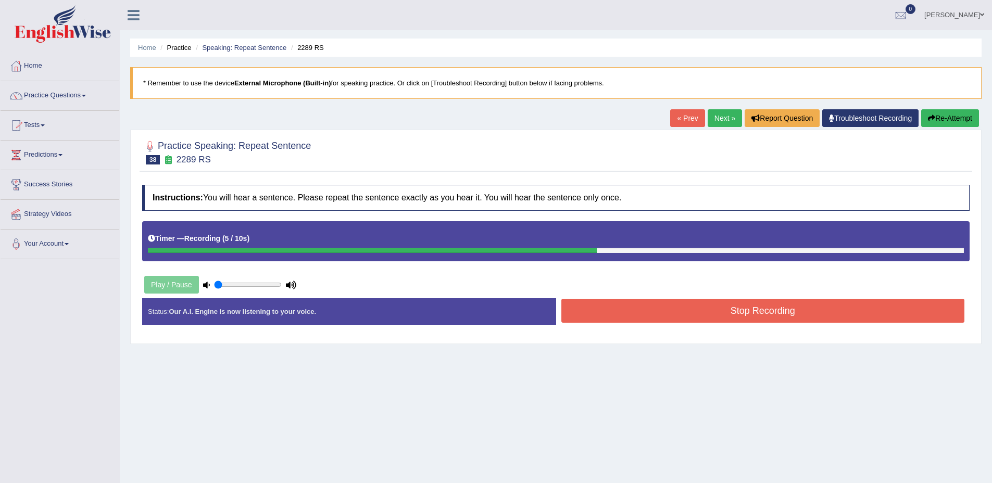
click at [750, 310] on button "Stop Recording" at bounding box center [762, 311] width 403 height 24
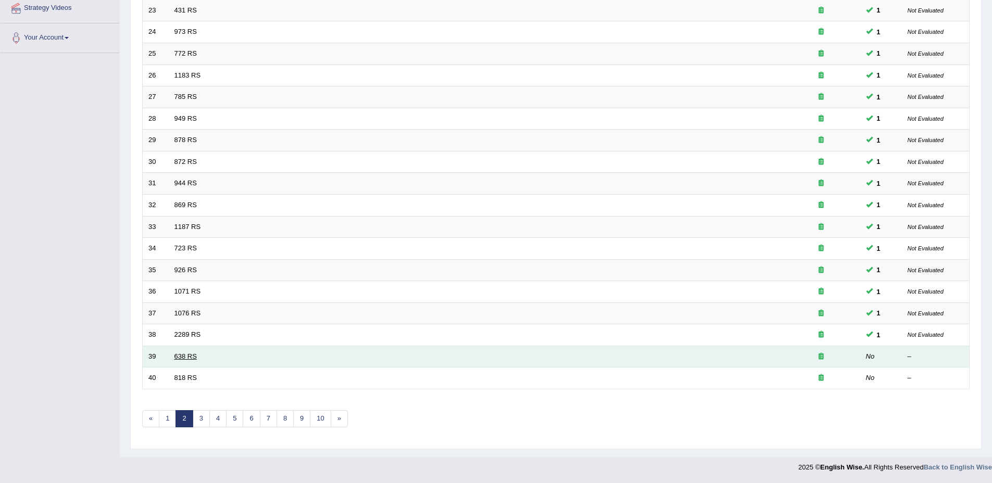
click at [178, 352] on link "638 RS" at bounding box center [185, 356] width 22 height 8
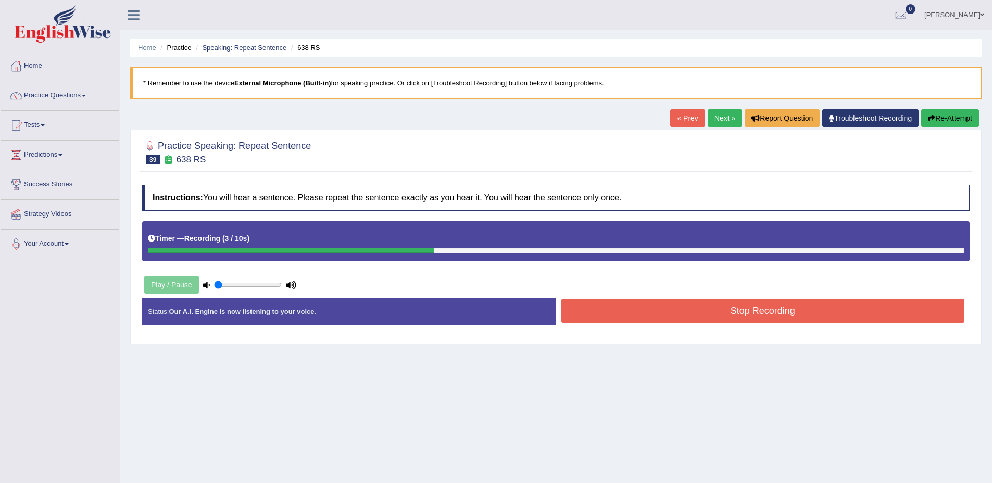
click at [862, 310] on button "Stop Recording" at bounding box center [762, 311] width 403 height 24
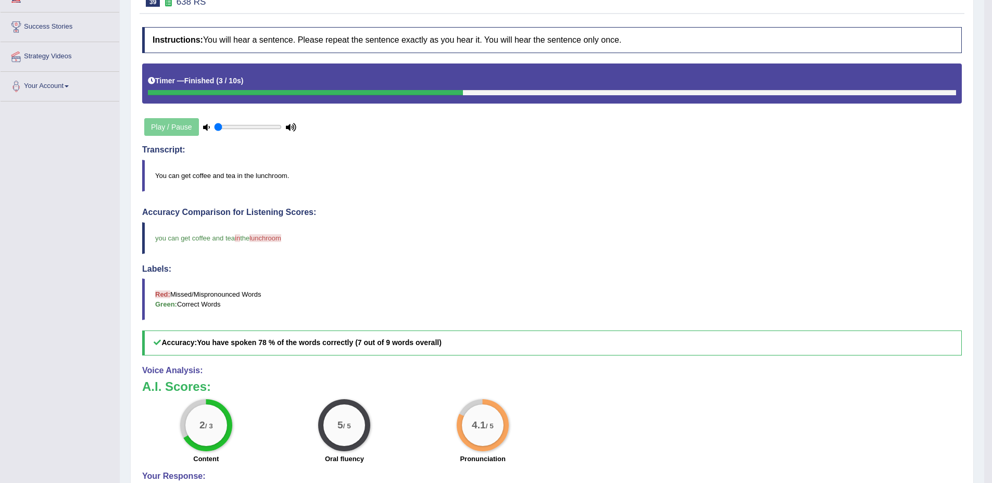
scroll to position [160, 0]
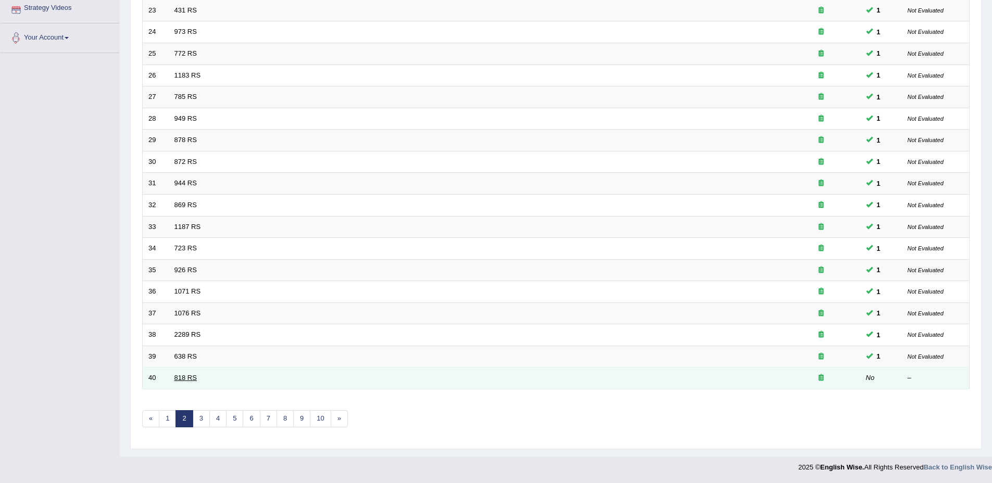
click at [181, 377] on link "818 RS" at bounding box center [185, 378] width 22 height 8
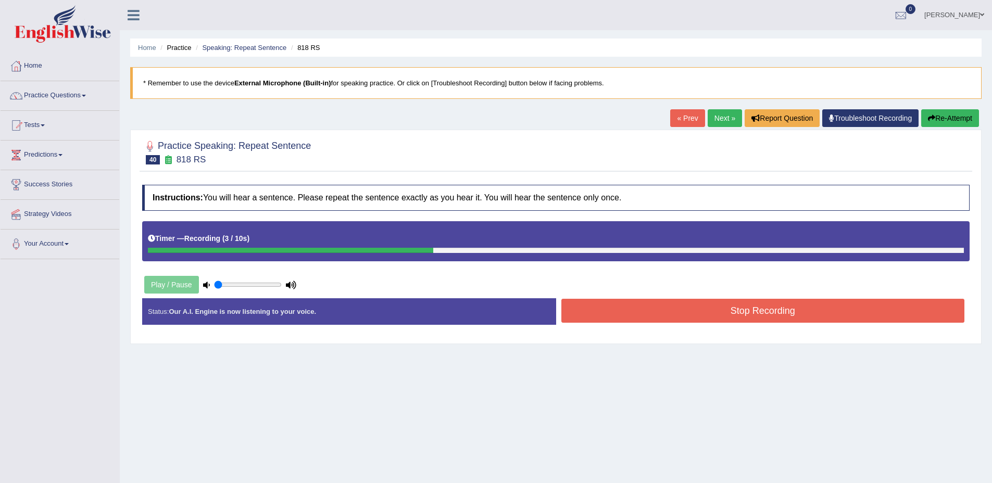
click at [655, 315] on button "Stop Recording" at bounding box center [762, 311] width 403 height 24
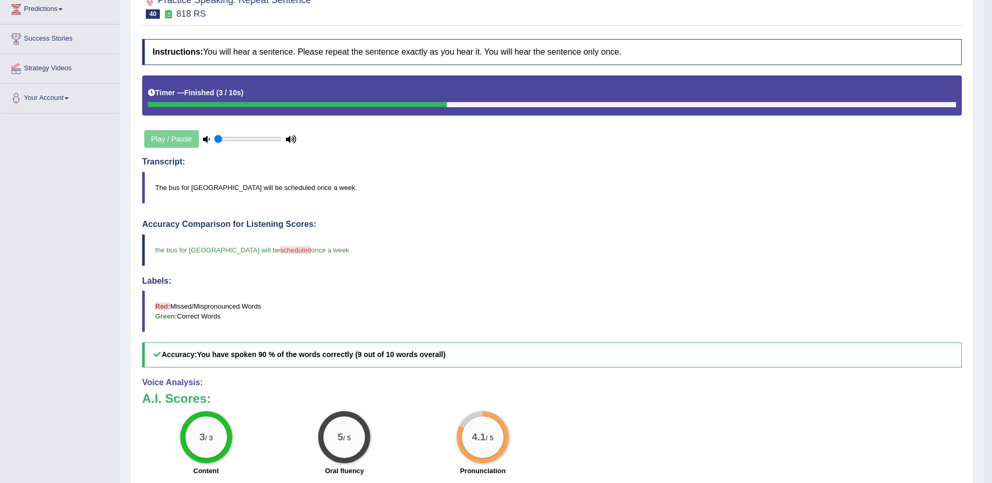
scroll to position [197, 0]
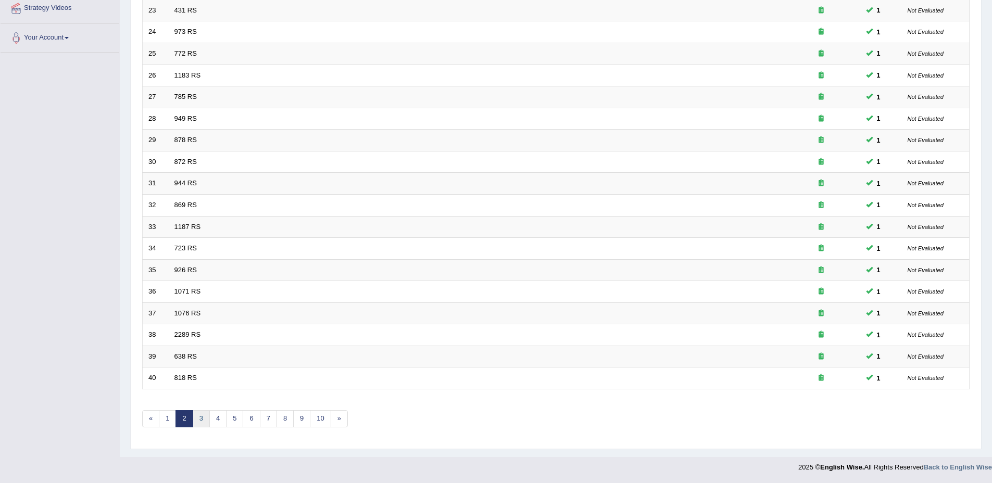
click at [203, 417] on link "3" at bounding box center [201, 418] width 17 height 17
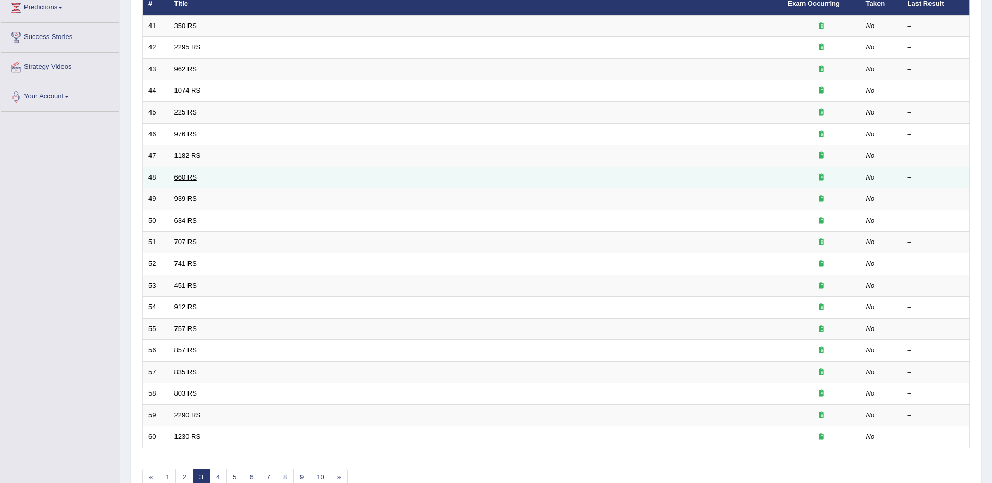
scroll to position [146, 0]
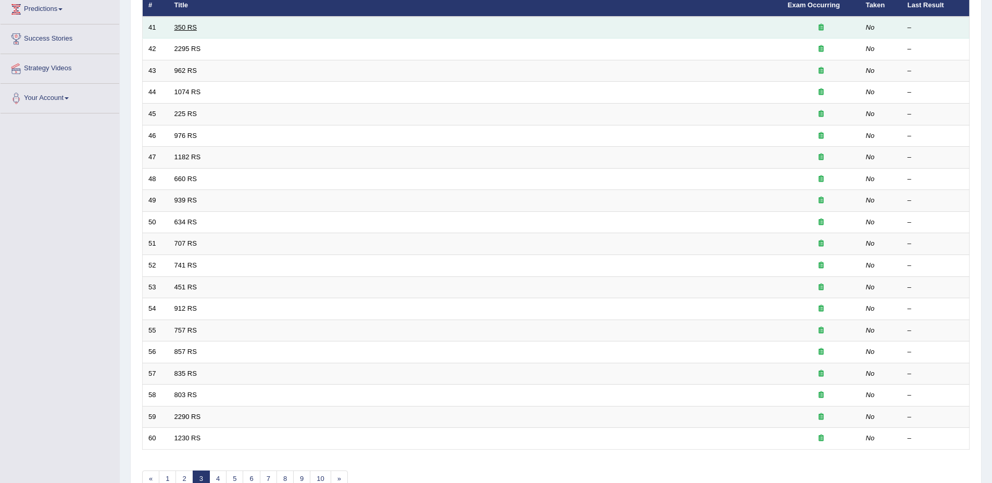
click at [192, 30] on link "350 RS" at bounding box center [185, 27] width 22 height 8
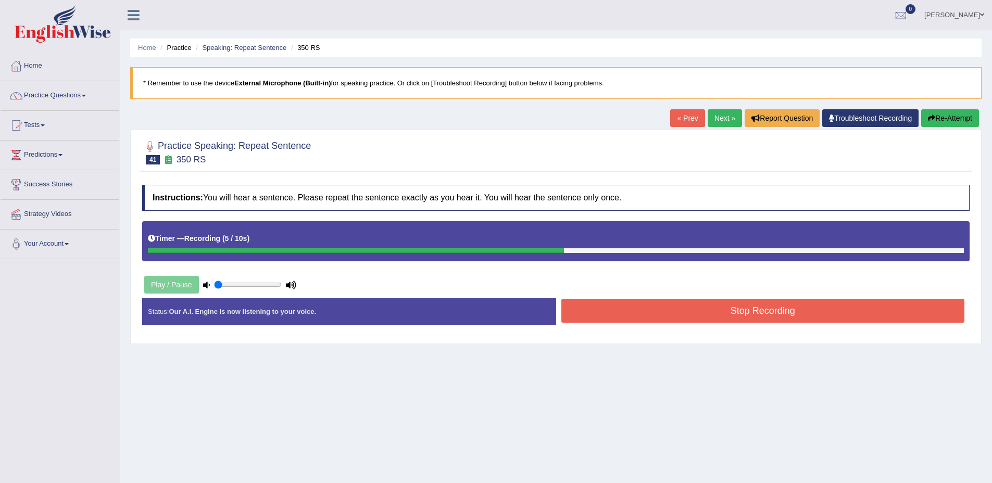
click at [748, 318] on button "Stop Recording" at bounding box center [762, 311] width 403 height 24
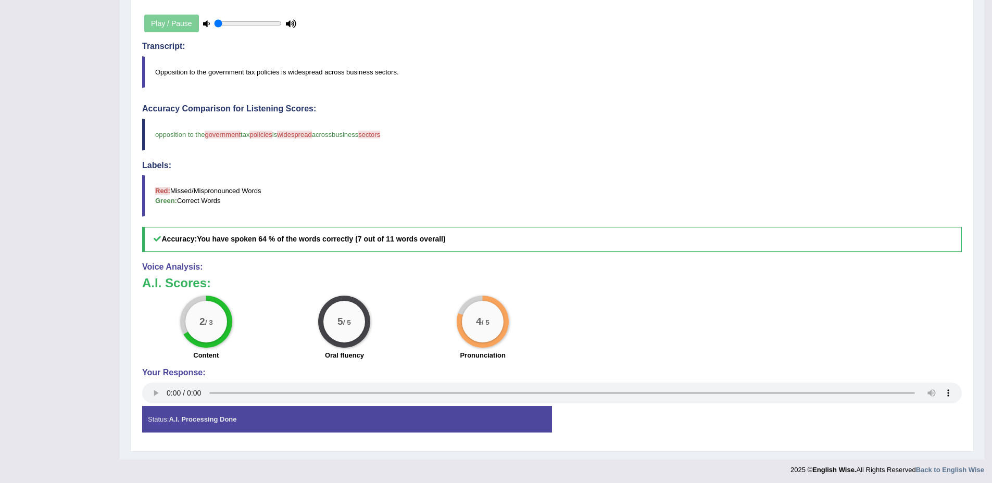
scroll to position [264, 0]
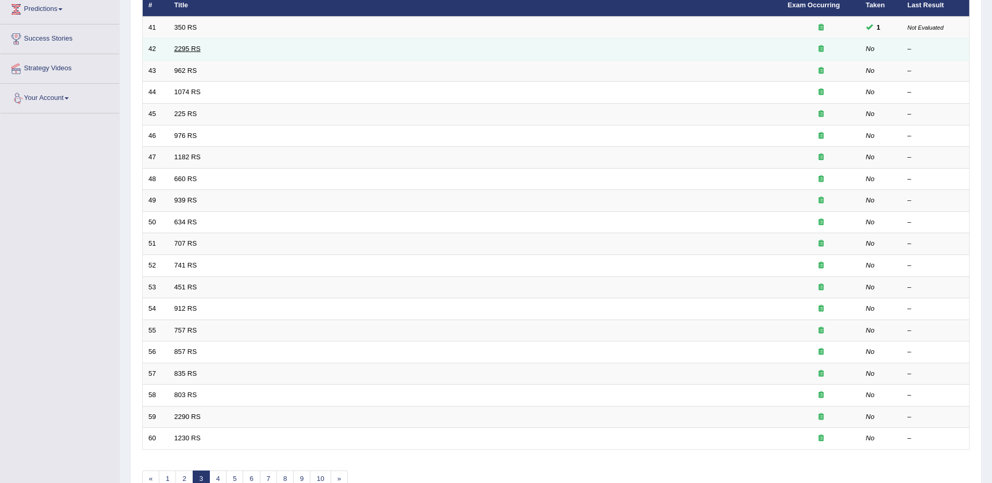
click at [186, 47] on link "2295 RS" at bounding box center [187, 49] width 27 height 8
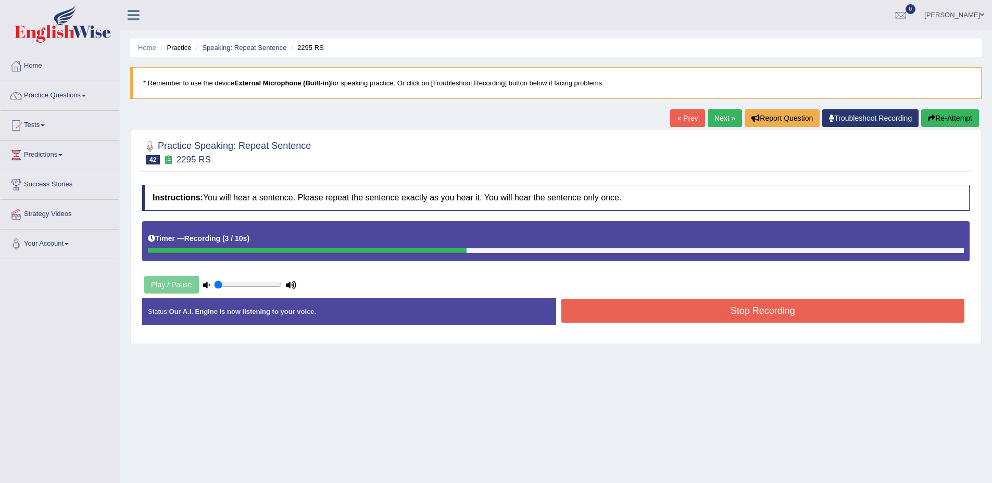
click at [744, 313] on button "Stop Recording" at bounding box center [762, 311] width 403 height 24
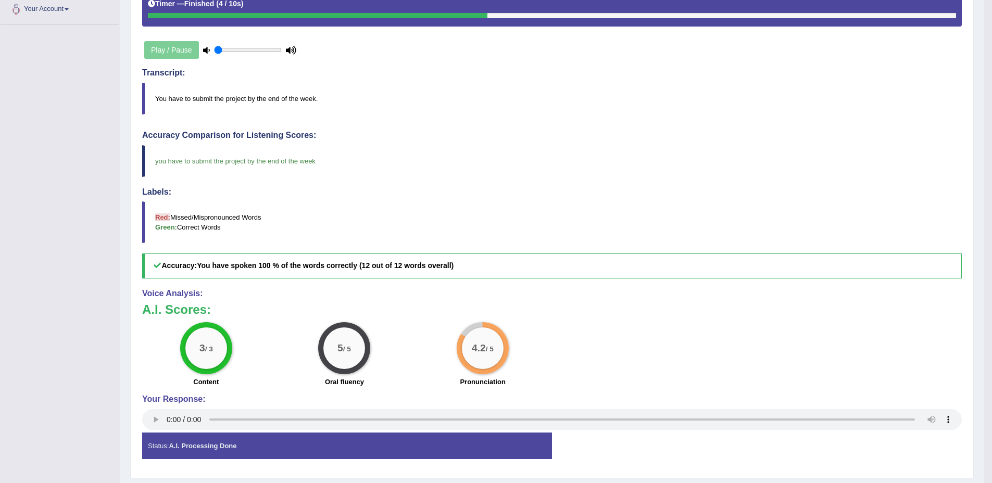
scroll to position [264, 0]
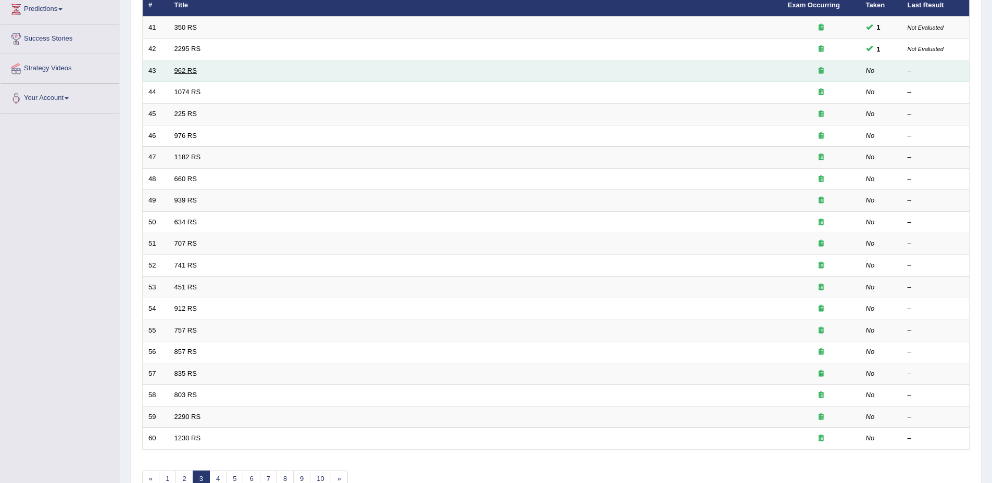
click at [185, 70] on link "962 RS" at bounding box center [185, 71] width 22 height 8
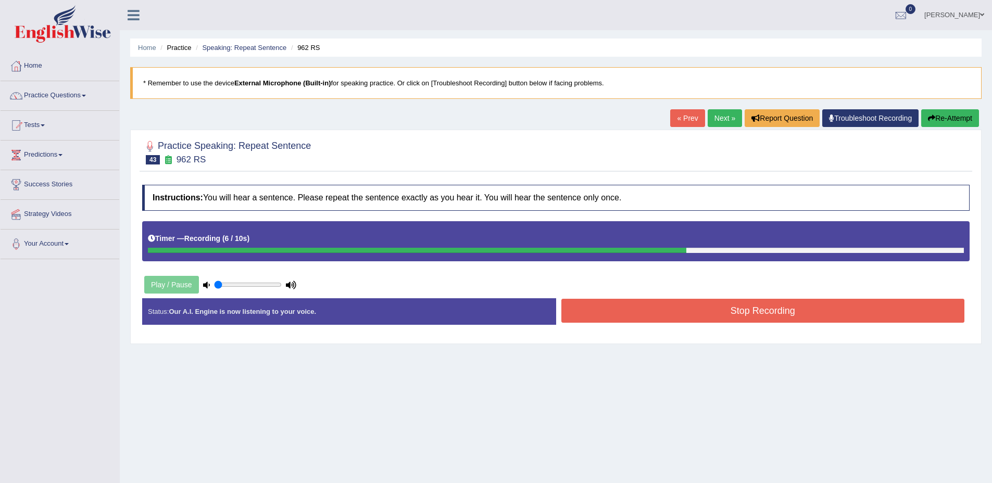
click at [683, 317] on button "Stop Recording" at bounding box center [762, 311] width 403 height 24
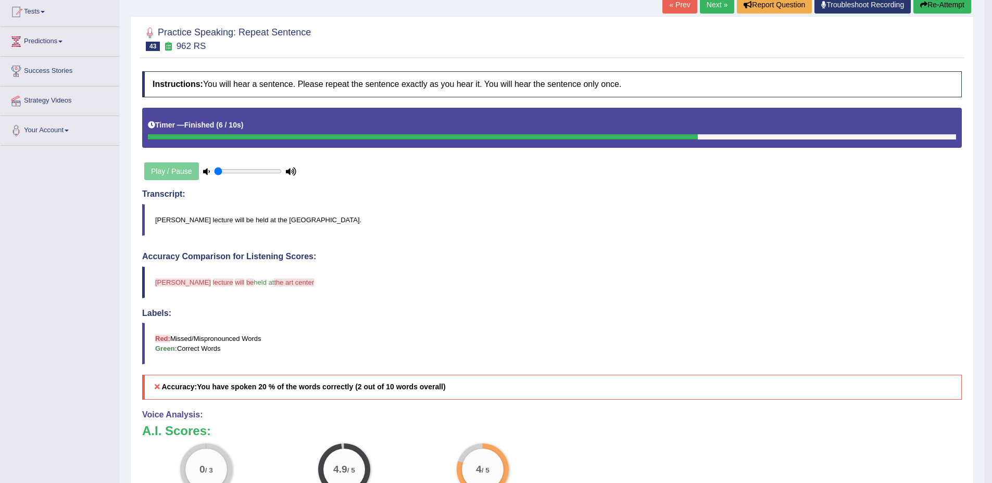
scroll to position [14, 0]
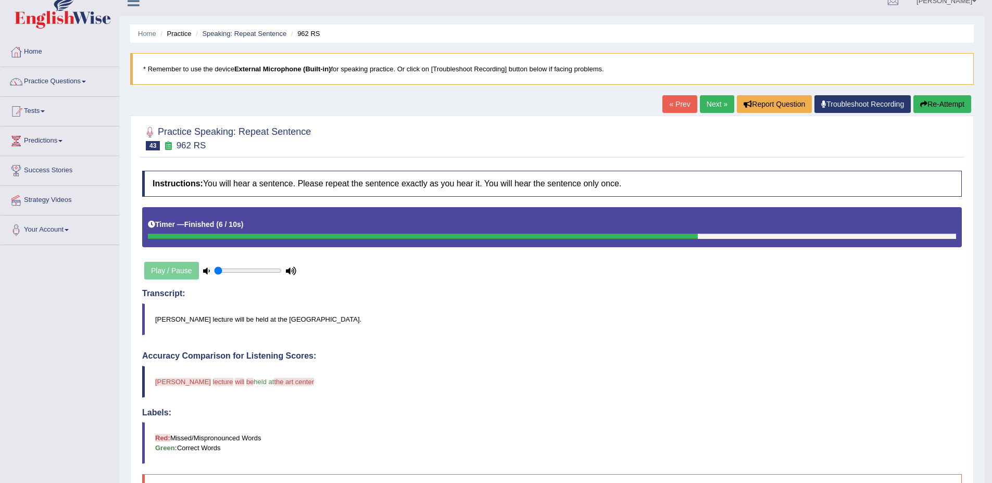
click at [956, 104] on button "Re-Attempt" at bounding box center [942, 104] width 58 height 18
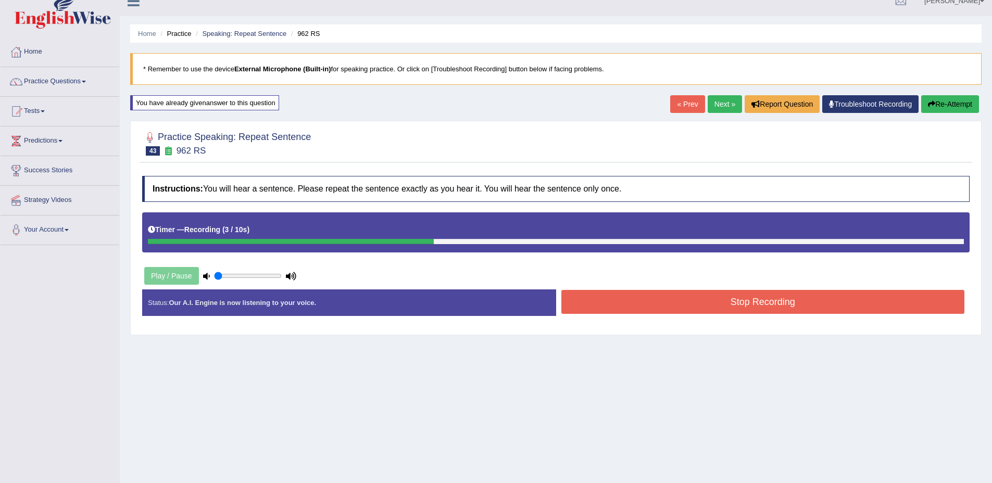
click at [730, 312] on button "Stop Recording" at bounding box center [762, 302] width 403 height 24
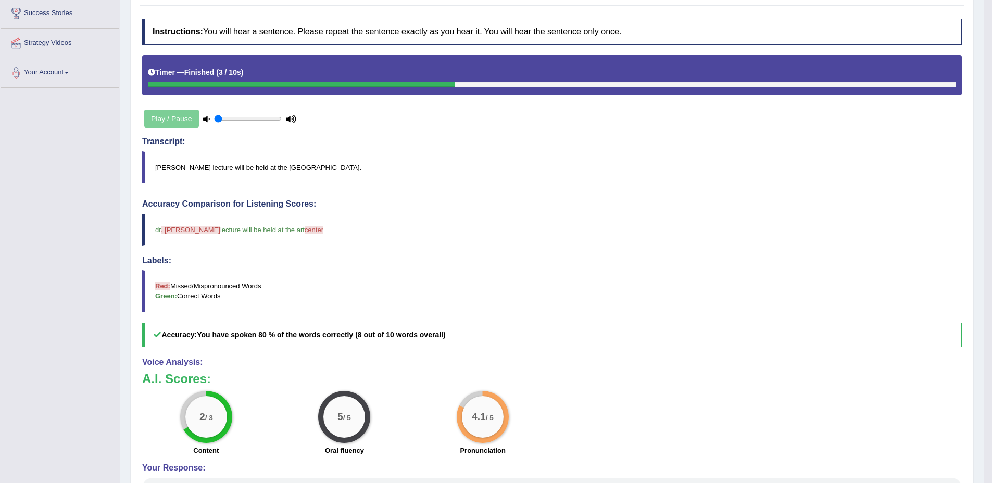
scroll to position [172, 0]
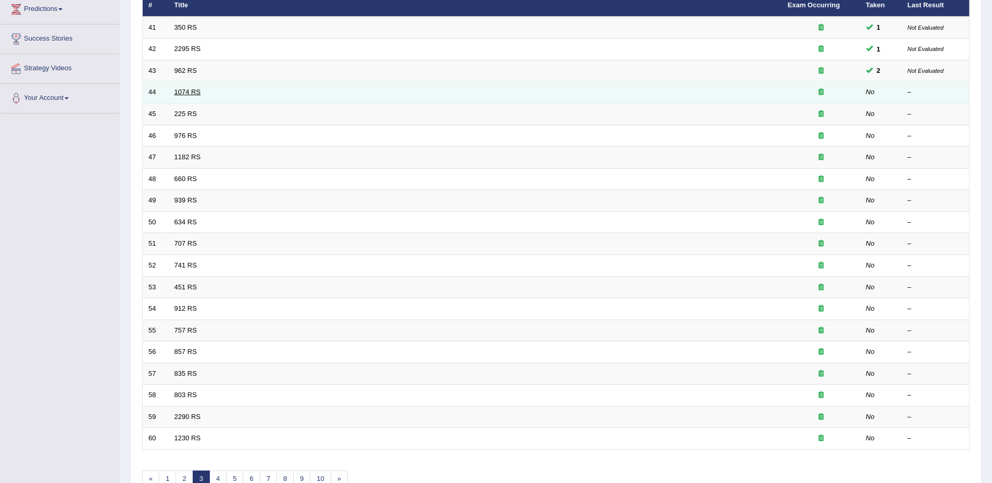
click at [184, 90] on link "1074 RS" at bounding box center [187, 92] width 27 height 8
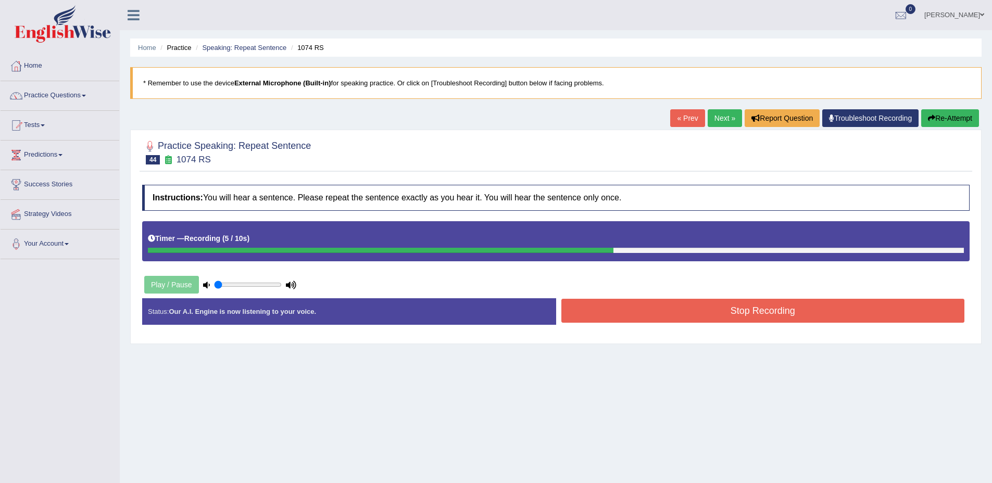
click at [787, 309] on button "Stop Recording" at bounding box center [762, 311] width 403 height 24
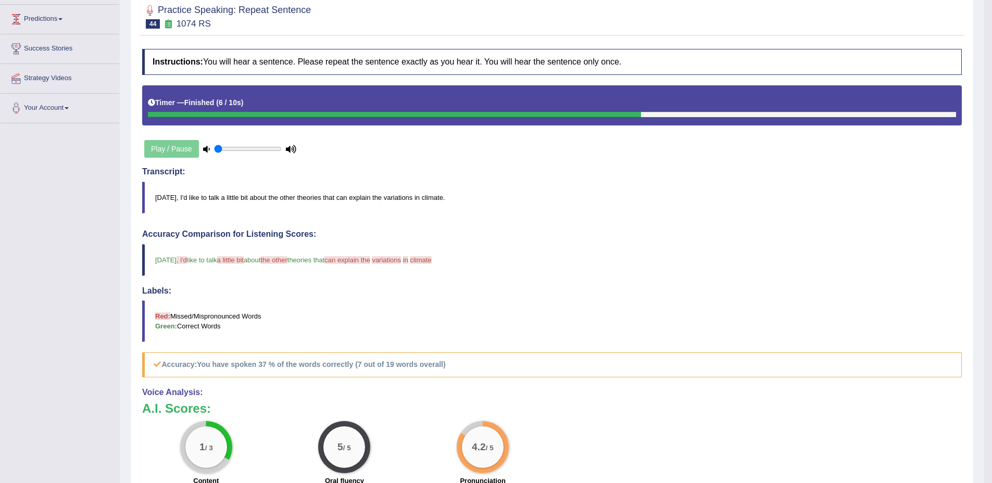
scroll to position [134, 0]
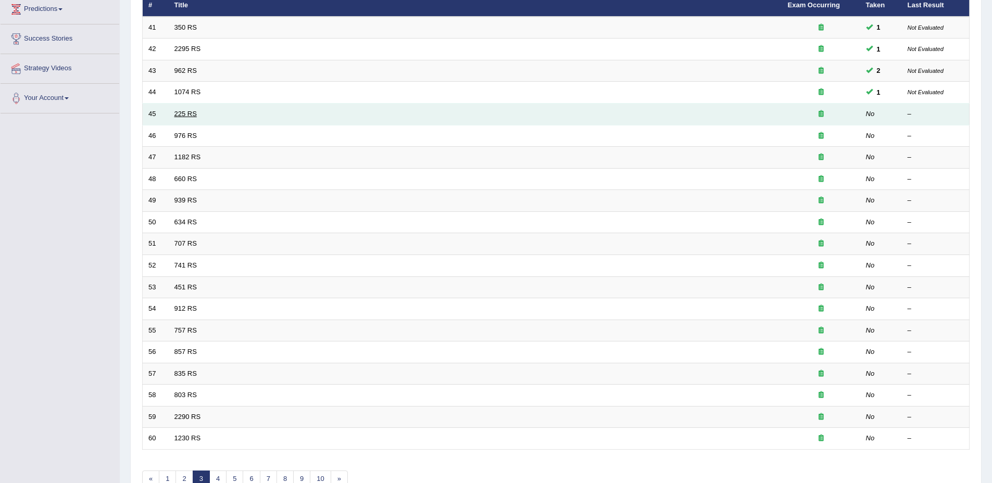
click at [175, 113] on link "225 RS" at bounding box center [185, 114] width 22 height 8
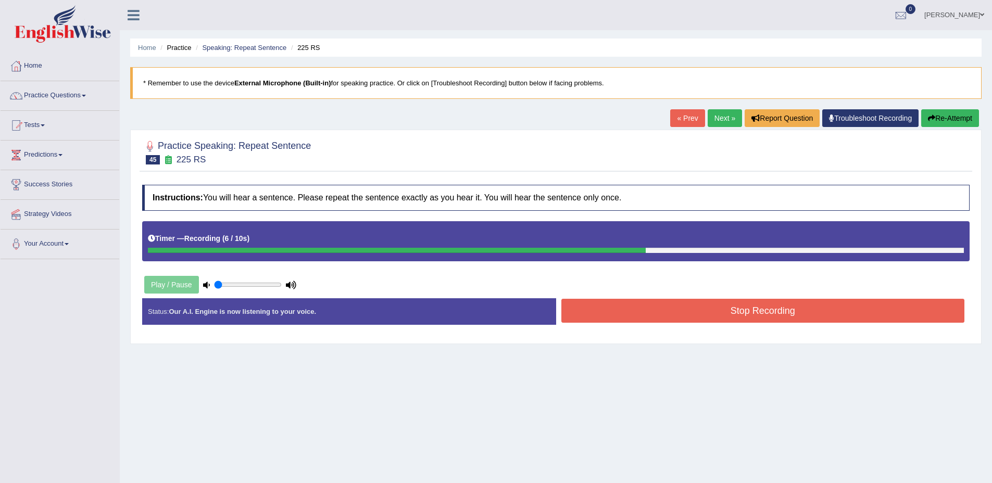
click at [759, 311] on button "Stop Recording" at bounding box center [762, 311] width 403 height 24
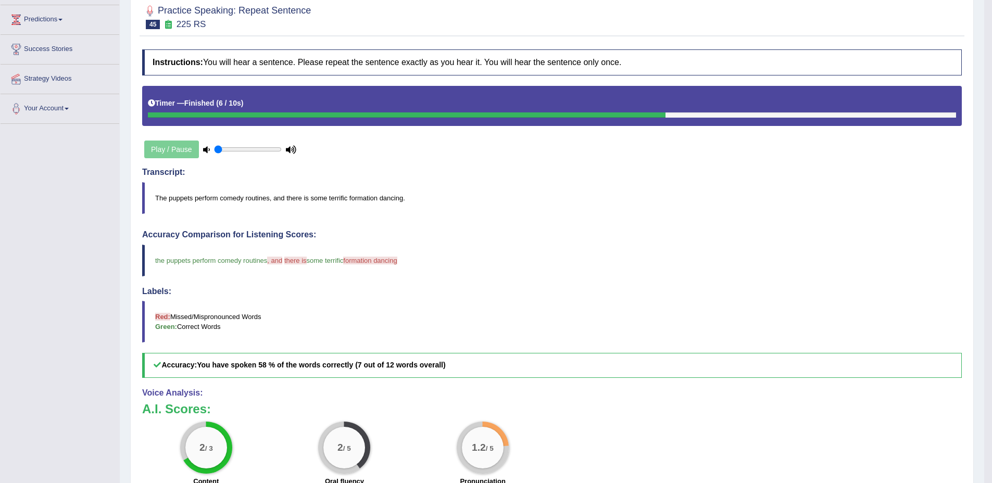
scroll to position [138, 0]
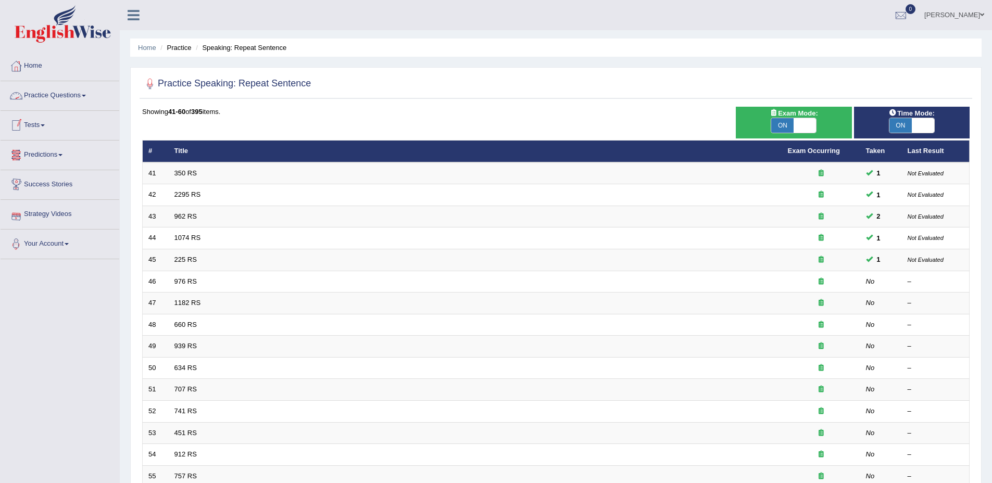
click at [58, 102] on link "Practice Questions" at bounding box center [60, 94] width 119 height 26
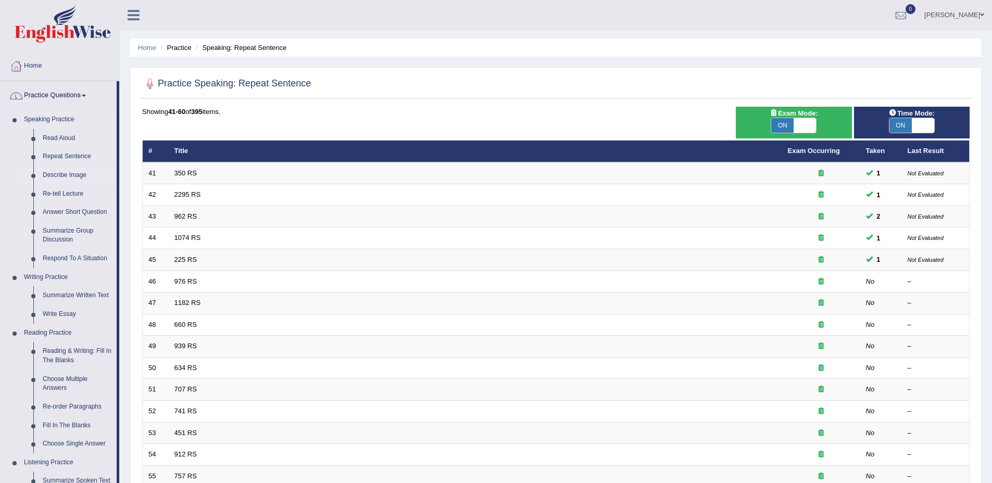
click at [56, 173] on link "Describe Image" at bounding box center [77, 175] width 79 height 19
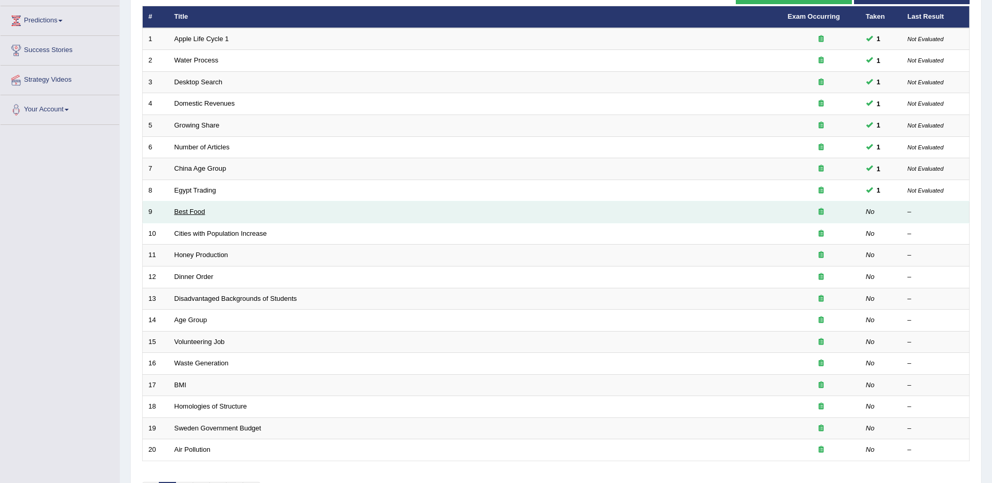
scroll to position [136, 0]
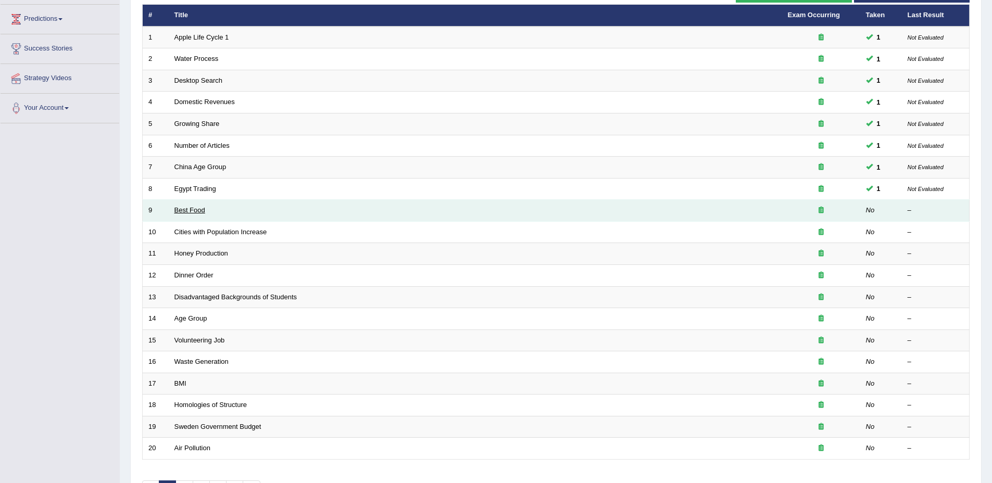
click at [190, 211] on link "Best Food" at bounding box center [189, 210] width 31 height 8
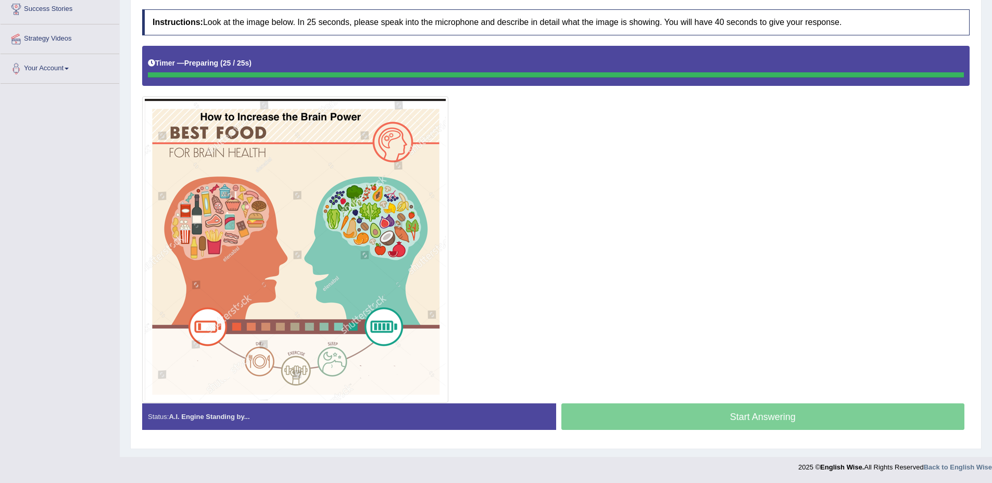
scroll to position [176, 0]
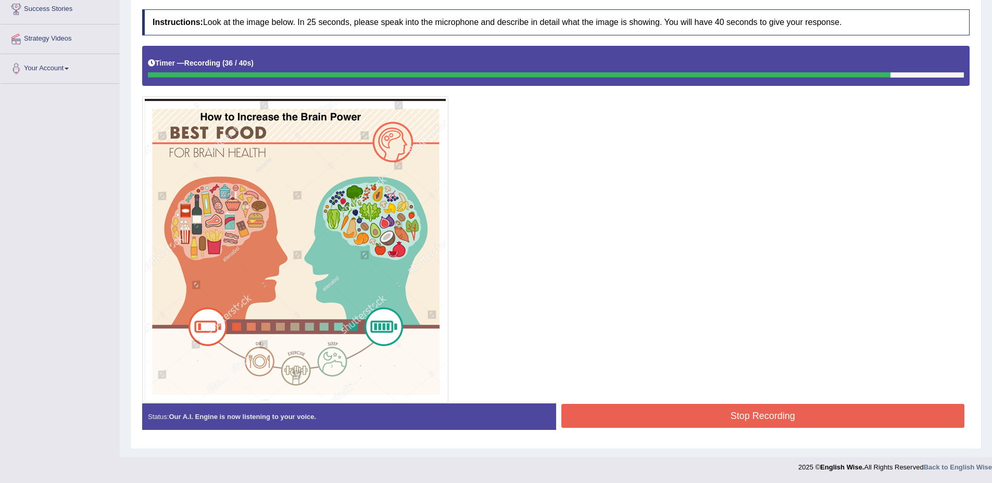
click at [703, 412] on button "Stop Recording" at bounding box center [762, 416] width 403 height 24
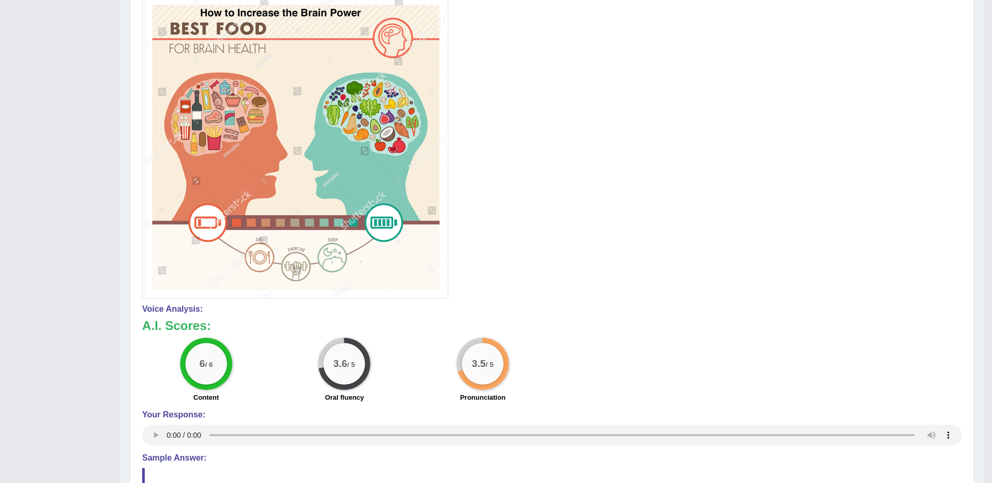
scroll to position [253, 0]
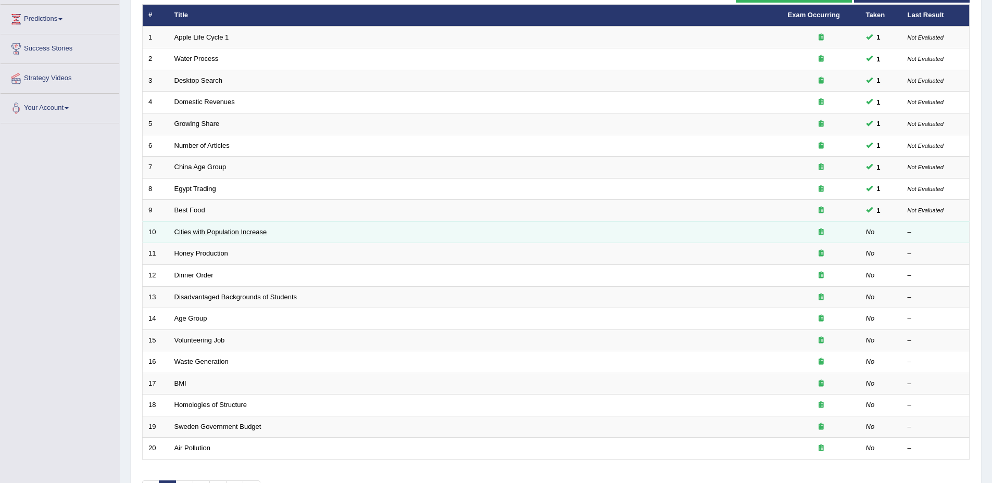
click at [211, 233] on link "Cities with Population Increase" at bounding box center [220, 232] width 93 height 8
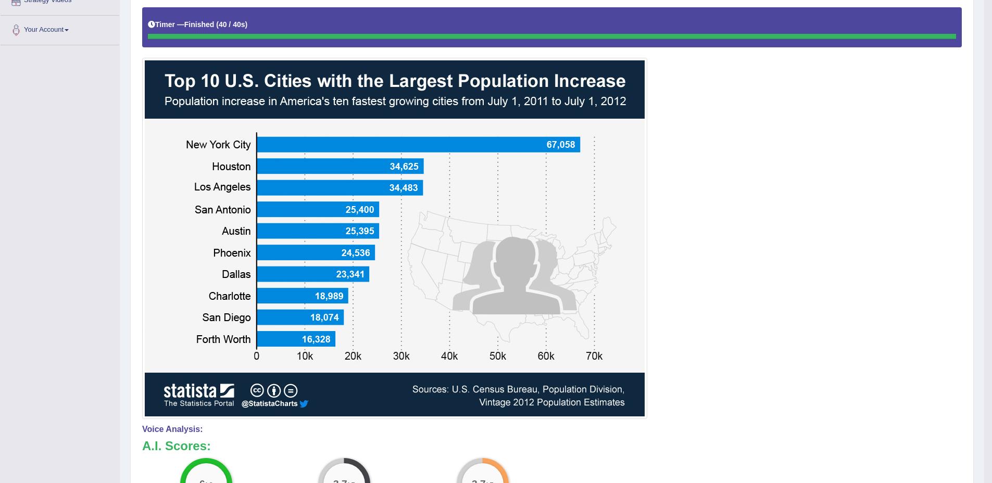
scroll to position [217, 0]
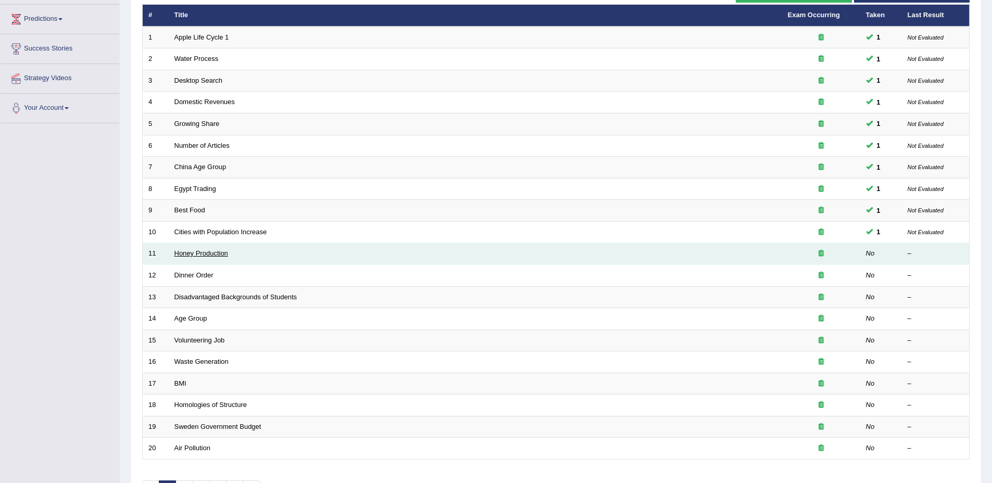
click at [208, 256] on link "Honey Production" at bounding box center [201, 253] width 54 height 8
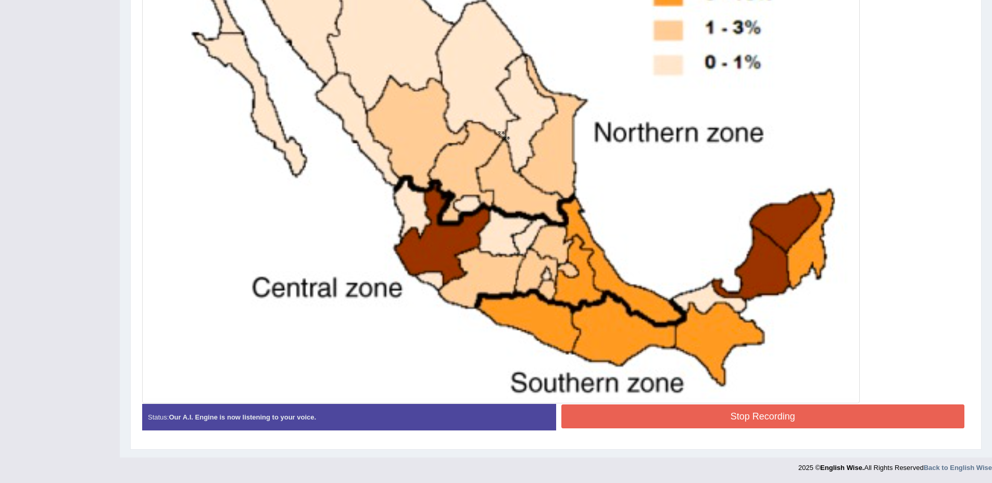
scroll to position [411, 0]
click at [864, 414] on button "Stop Recording" at bounding box center [762, 416] width 403 height 24
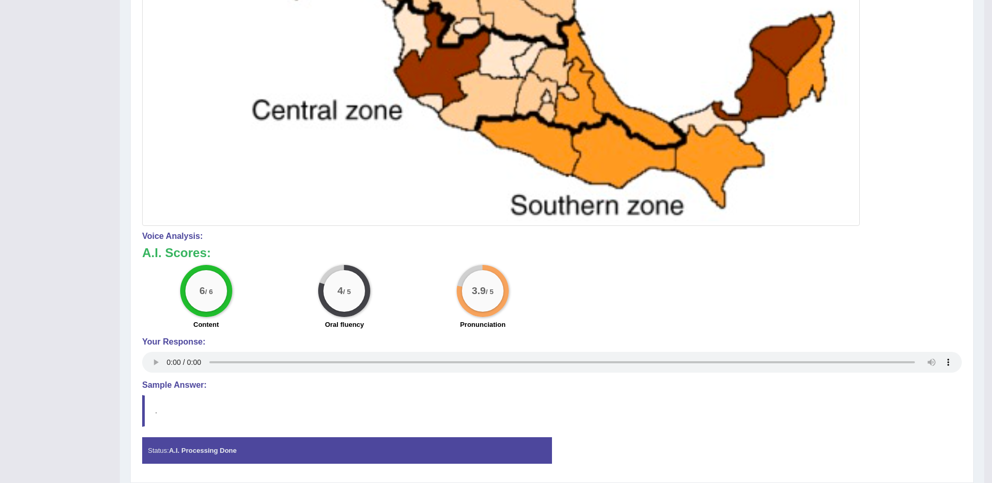
scroll to position [591, 0]
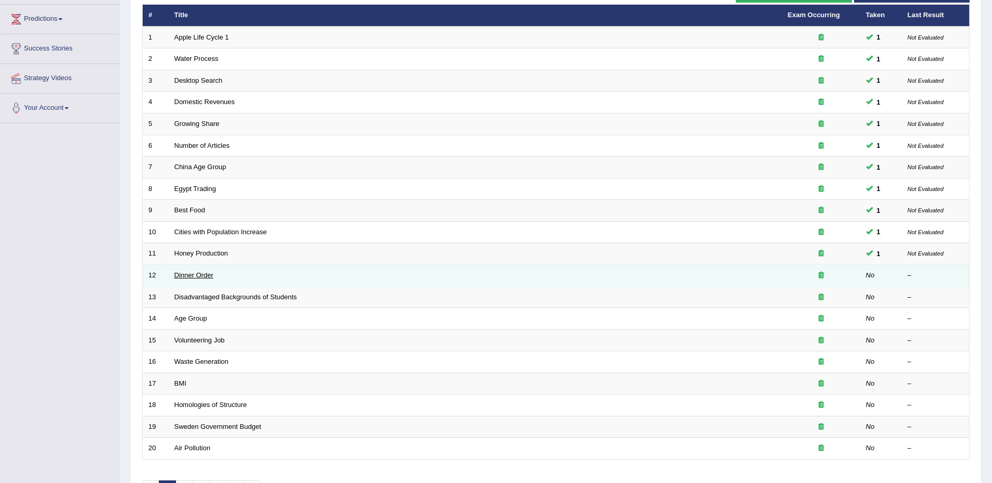
click at [176, 276] on link "Dinner Order" at bounding box center [193, 275] width 39 height 8
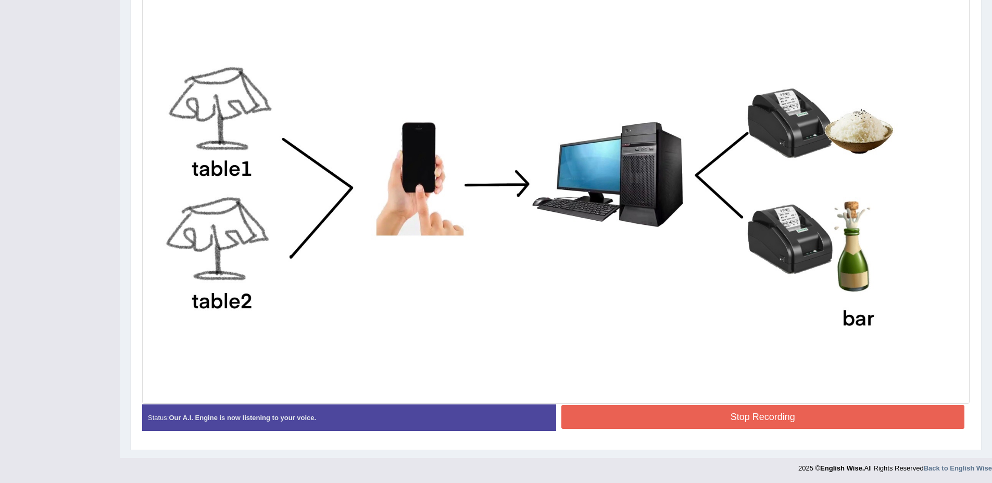
scroll to position [293, 0]
